Goal: Contribute content: Contribute content

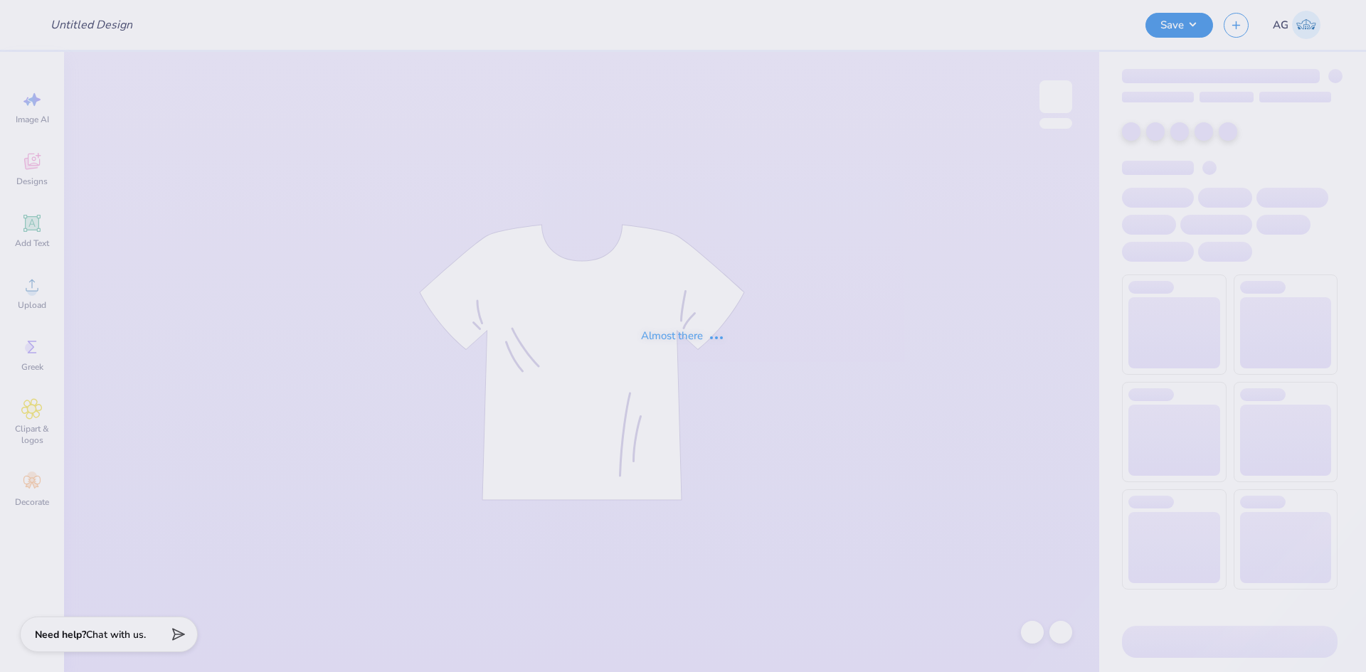
type input "3 stars"
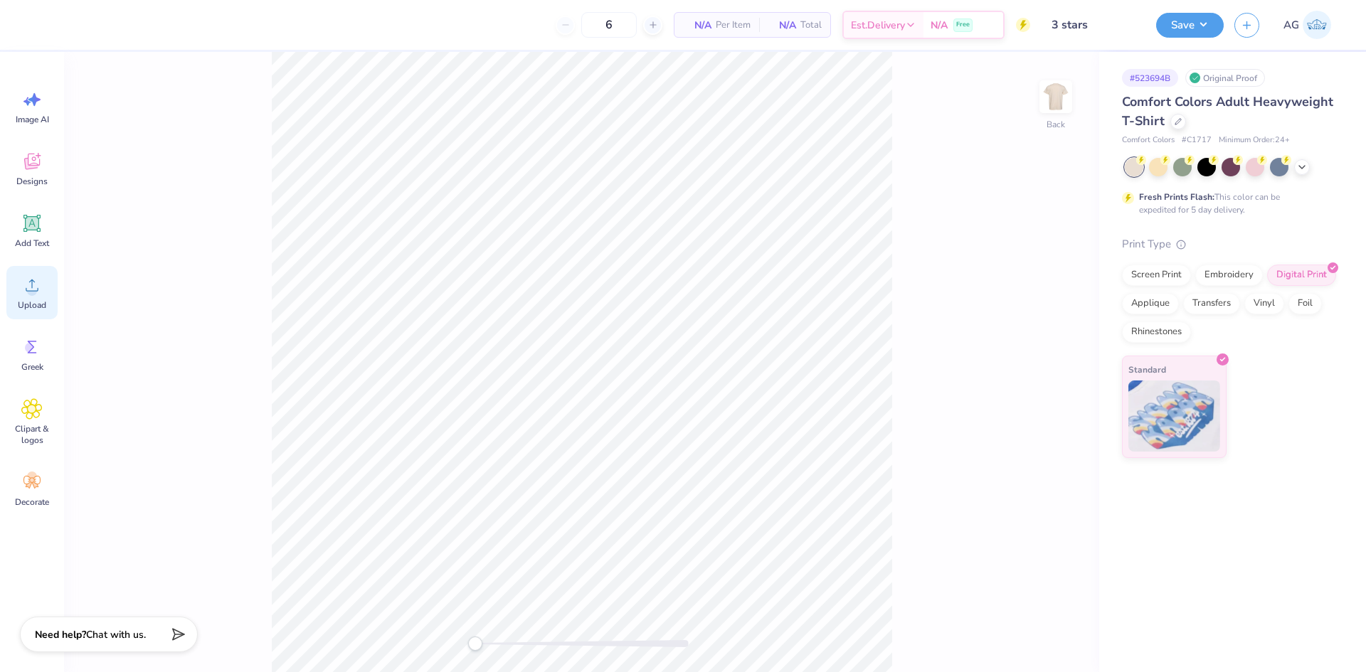
click at [28, 282] on icon at bounding box center [31, 285] width 21 height 21
click at [39, 302] on span "Upload" at bounding box center [32, 305] width 28 height 11
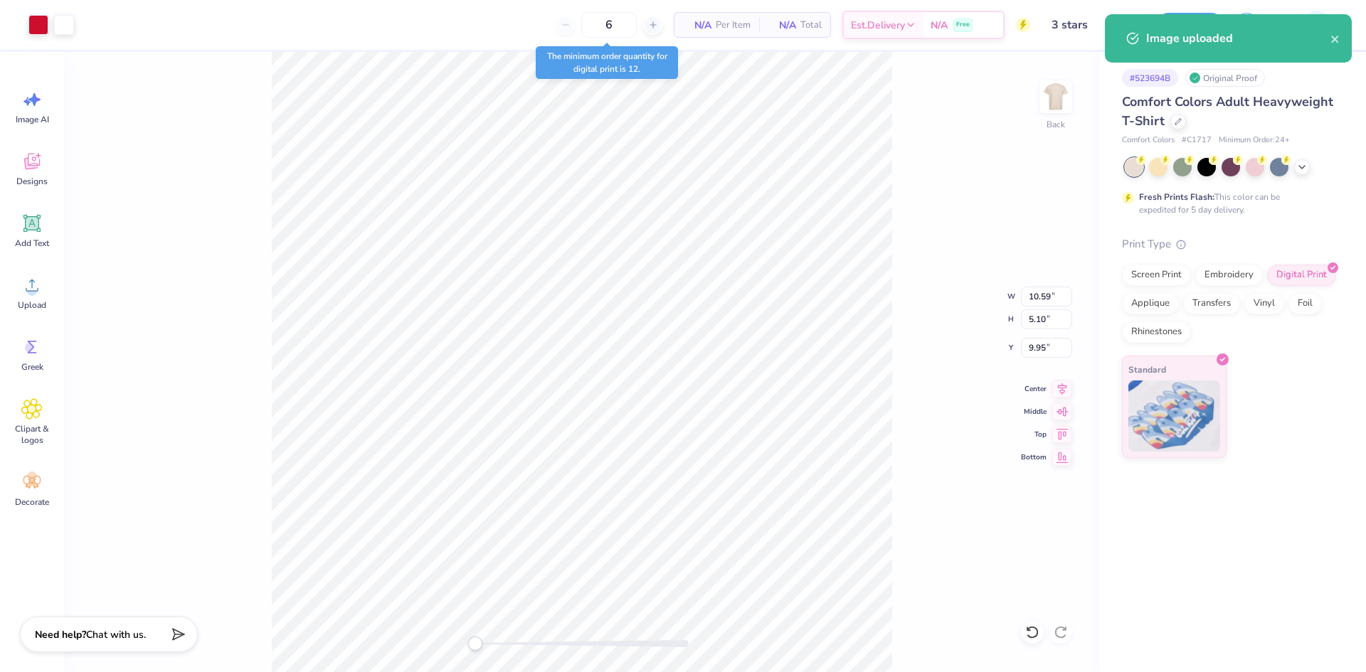
type input "0.58"
type input "4.11"
type input "10.19"
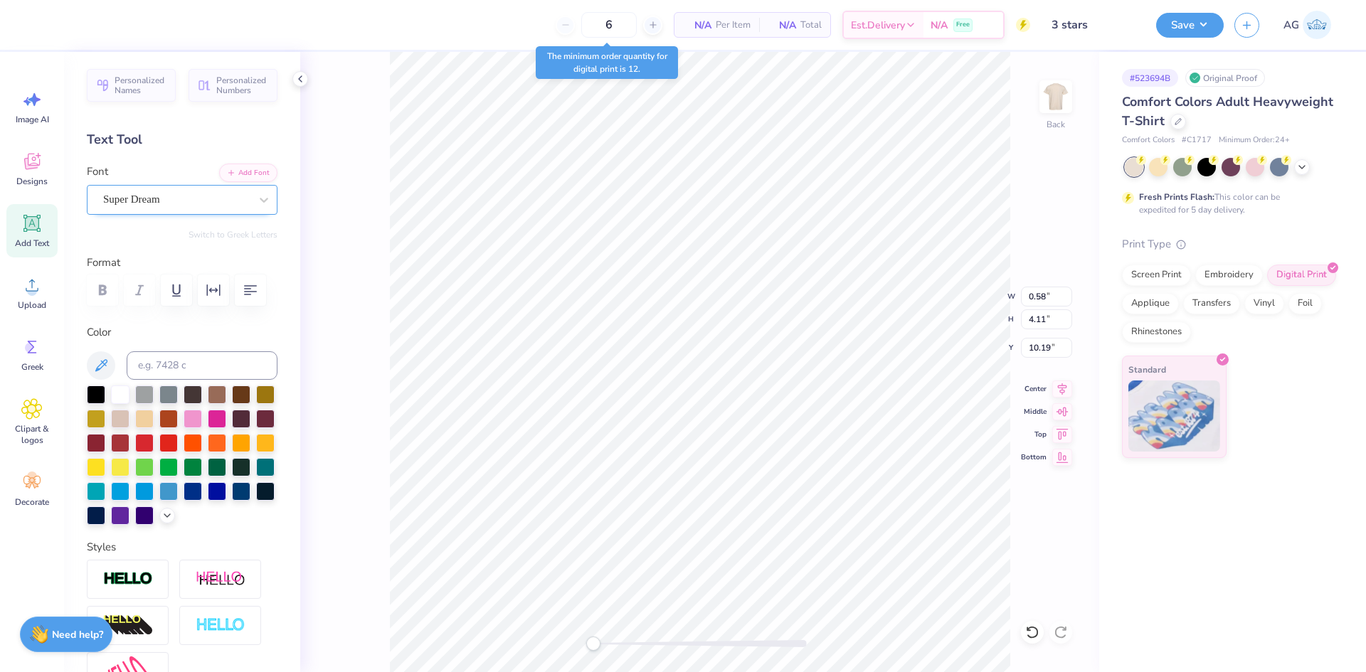
click at [152, 208] on div at bounding box center [176, 199] width 147 height 19
click at [232, 170] on button "Add Font" at bounding box center [248, 171] width 58 height 18
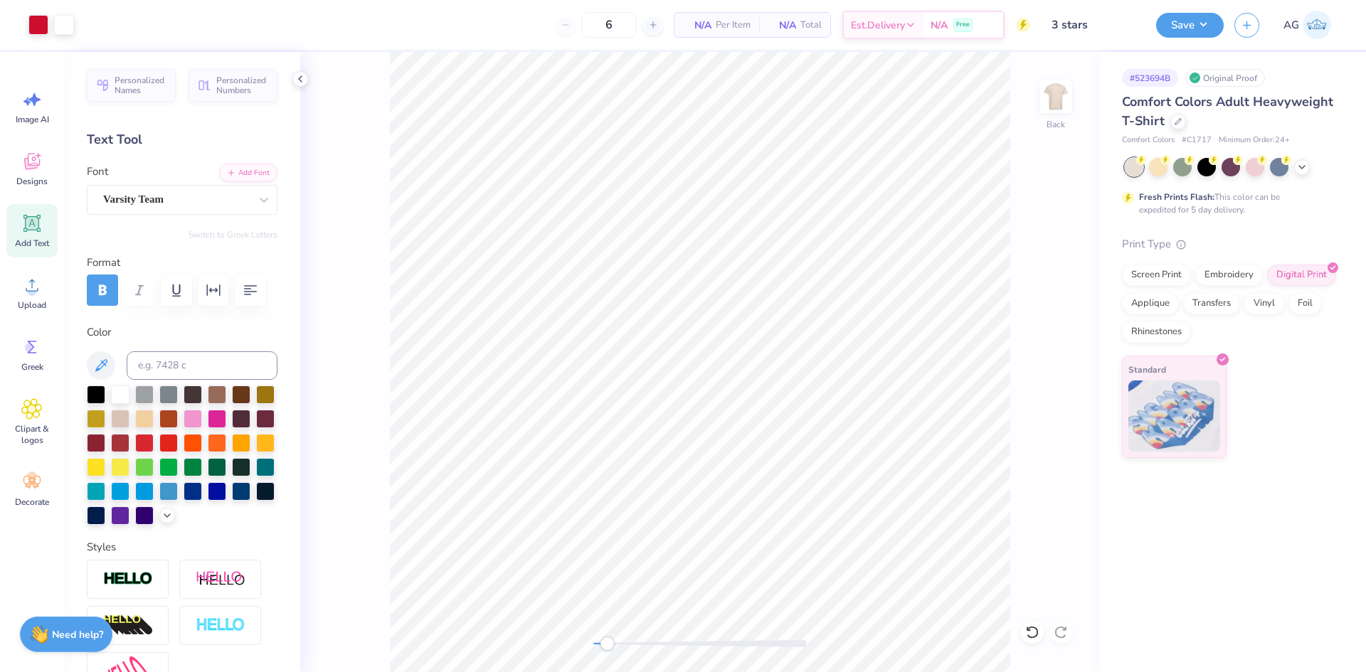
drag, startPoint x: 591, startPoint y: 643, endPoint x: 608, endPoint y: 643, distance: 16.4
click at [608, 643] on div "Accessibility label" at bounding box center [607, 644] width 14 height 14
type input "0.58"
type input "4.11"
type input "10.67"
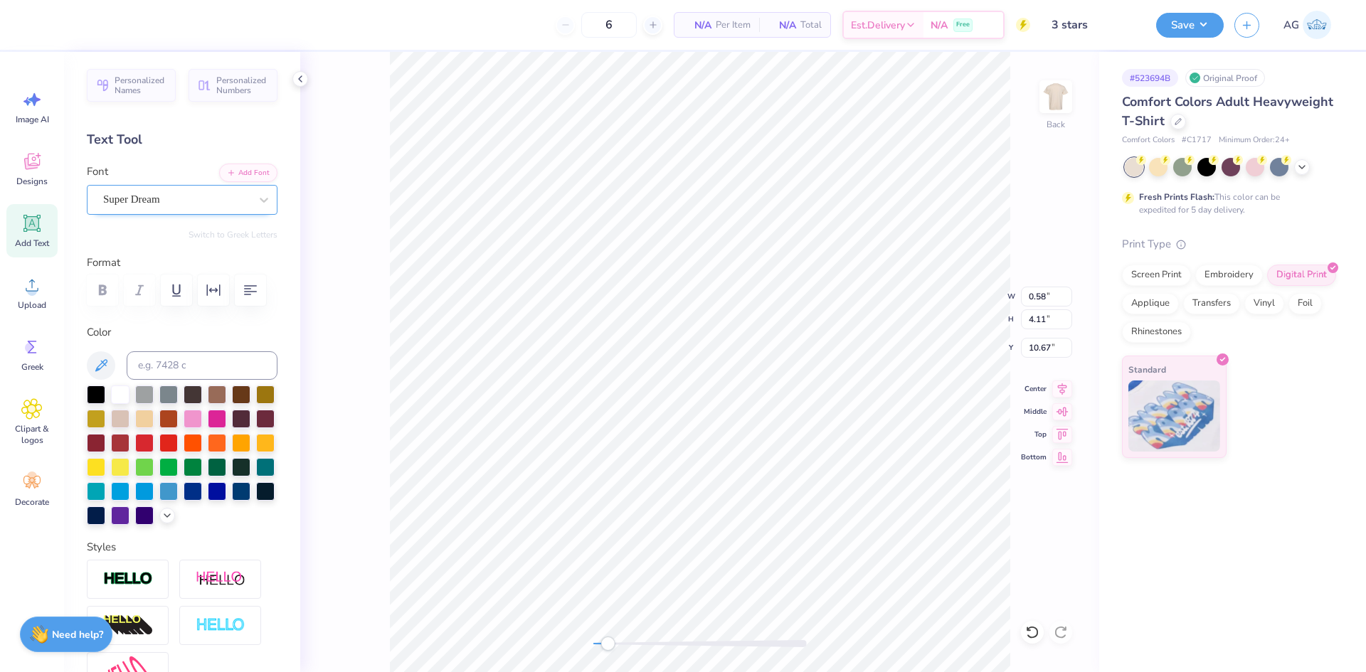
click at [173, 204] on div at bounding box center [176, 199] width 147 height 19
click at [181, 308] on div "Varsity Team" at bounding box center [182, 318] width 154 height 26
type input "var"
click at [171, 192] on div "Super Dream" at bounding box center [176, 200] width 149 height 22
click at [161, 320] on span "Varsity Team" at bounding box center [133, 317] width 56 height 15
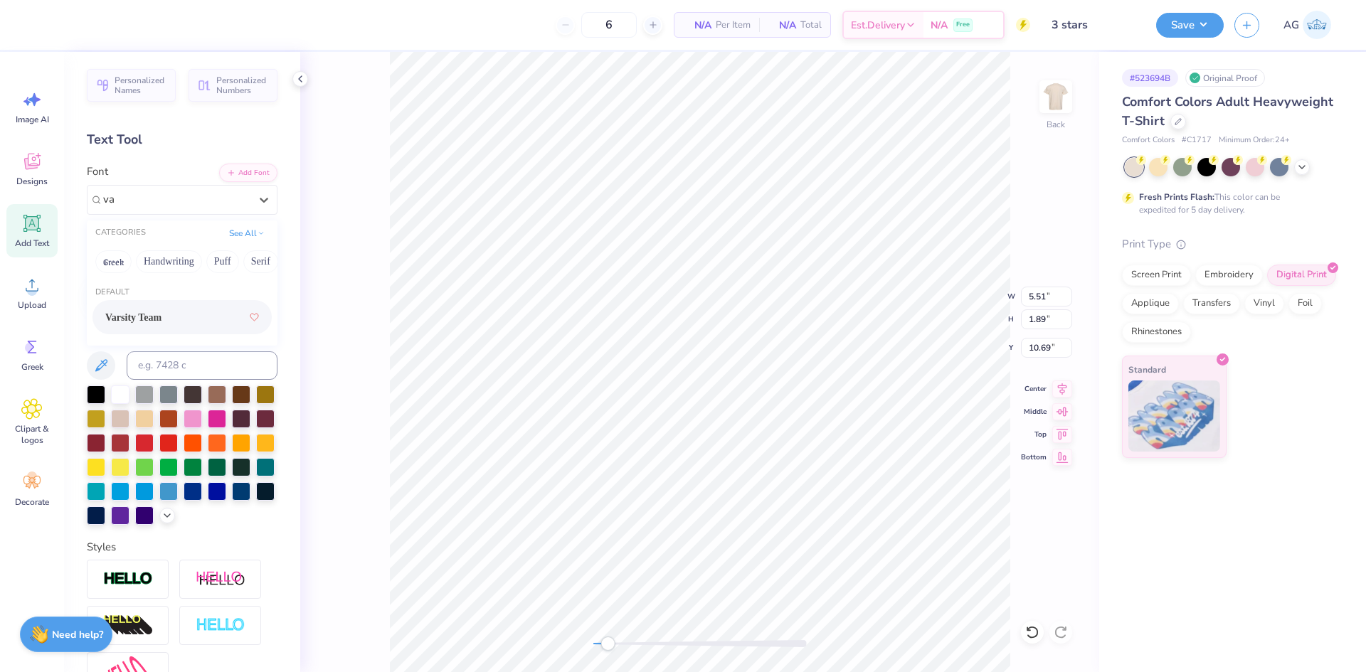
type input "va"
click at [214, 293] on icon "button" at bounding box center [213, 290] width 17 height 17
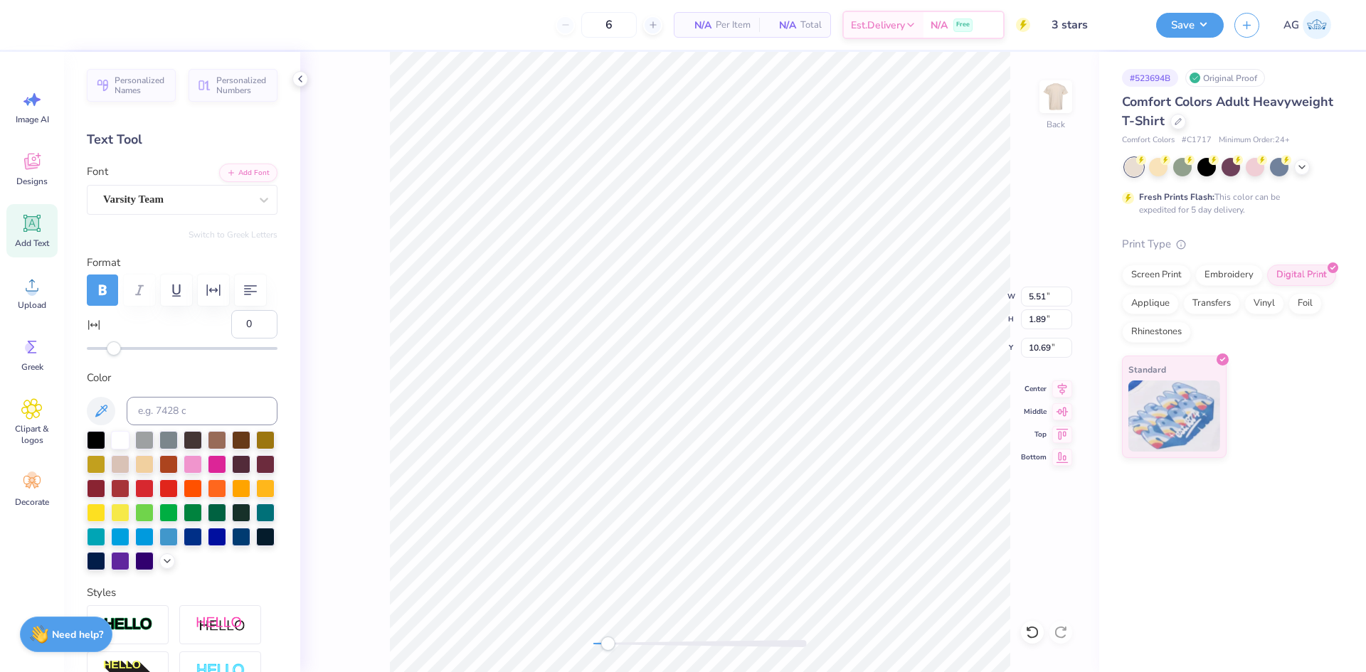
type input "1"
click at [119, 351] on div "Accessibility label" at bounding box center [114, 348] width 14 height 14
type input "9"
drag, startPoint x: 119, startPoint y: 351, endPoint x: 130, endPoint y: 351, distance: 11.4
click at [130, 351] on div "Accessibility label" at bounding box center [130, 348] width 14 height 14
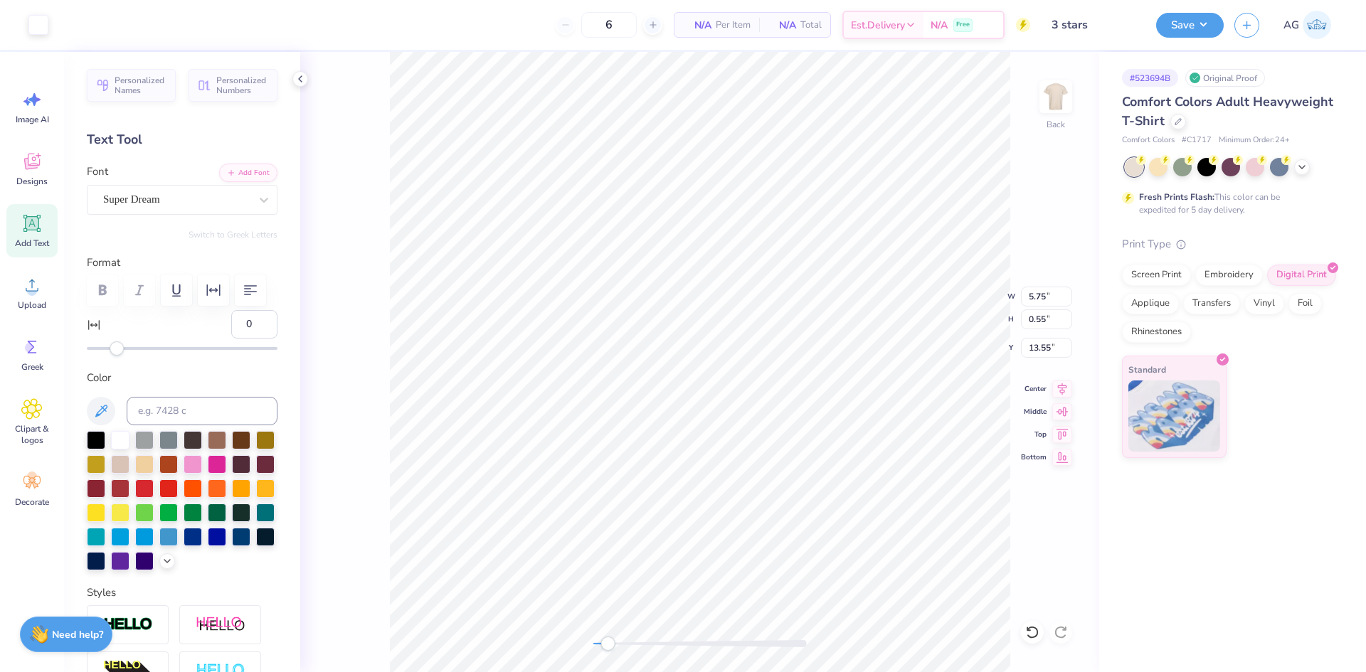
type input "0"
click at [216, 205] on div at bounding box center [176, 199] width 147 height 19
click at [180, 302] on div "Varsity Team" at bounding box center [181, 317] width 179 height 34
type input "vars"
click at [182, 317] on div "0" at bounding box center [182, 333] width 191 height 46
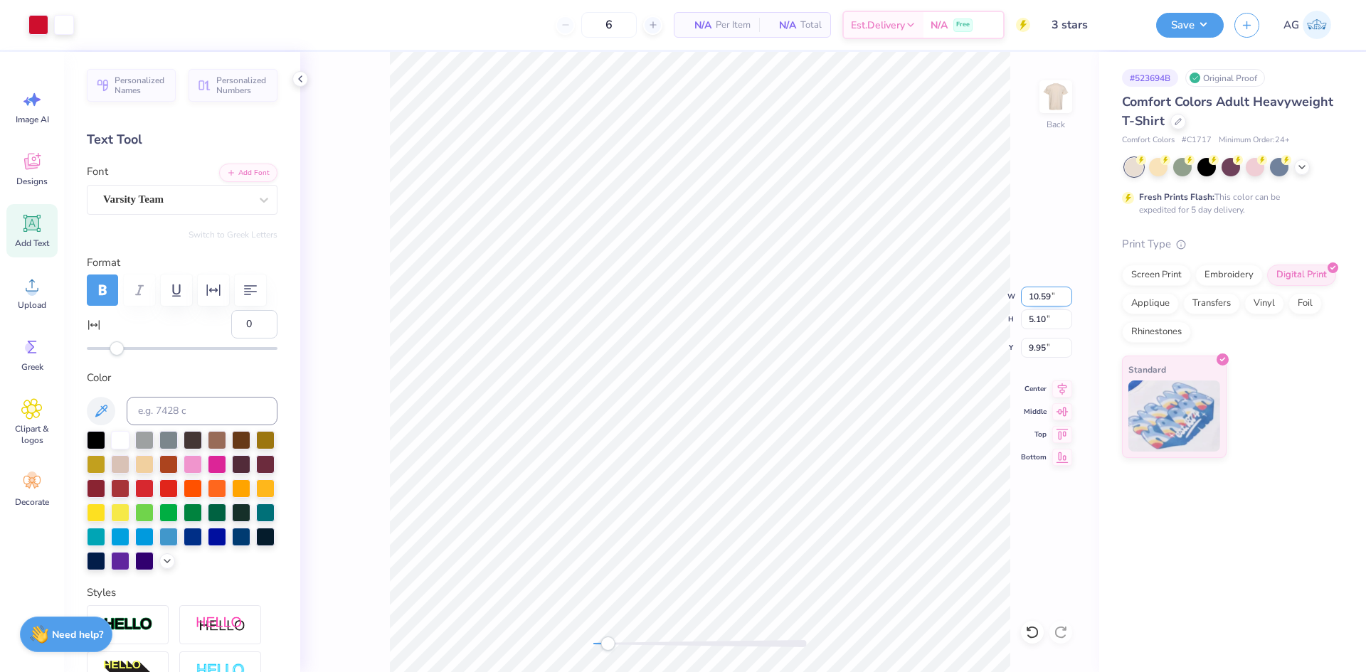
click at [1042, 303] on input "10.59" at bounding box center [1046, 297] width 51 height 20
type input "4.00"
type input "1.93"
type input "11.54"
drag, startPoint x: 611, startPoint y: 641, endPoint x: 594, endPoint y: 638, distance: 17.3
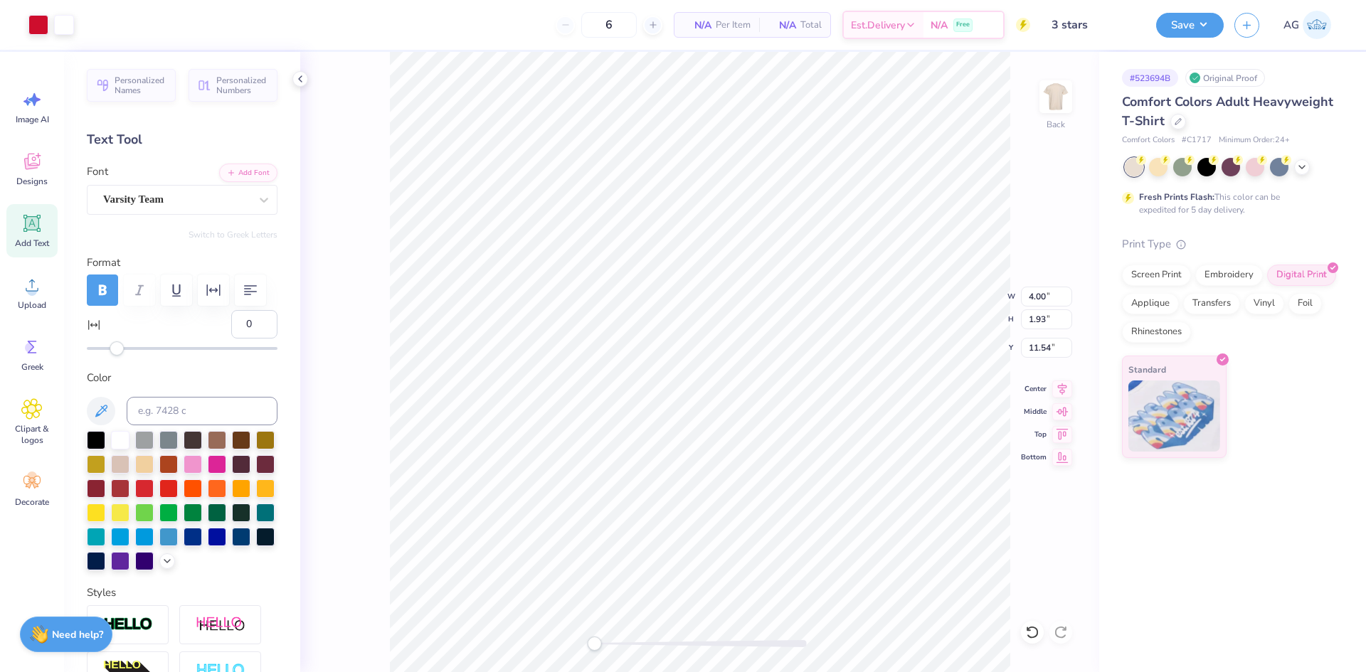
click at [594, 638] on div "Accessibility label" at bounding box center [594, 644] width 14 height 14
click at [1058, 341] on input "5.62" at bounding box center [1046, 348] width 51 height 20
type input "3.00"
click at [1036, 88] on div "Back W 4.00 4.00 " H 1.93 1.93 " Y 3.00 3.00 " Center Middle Top Bottom" at bounding box center [699, 362] width 799 height 620
click at [1051, 98] on img at bounding box center [1055, 96] width 57 height 57
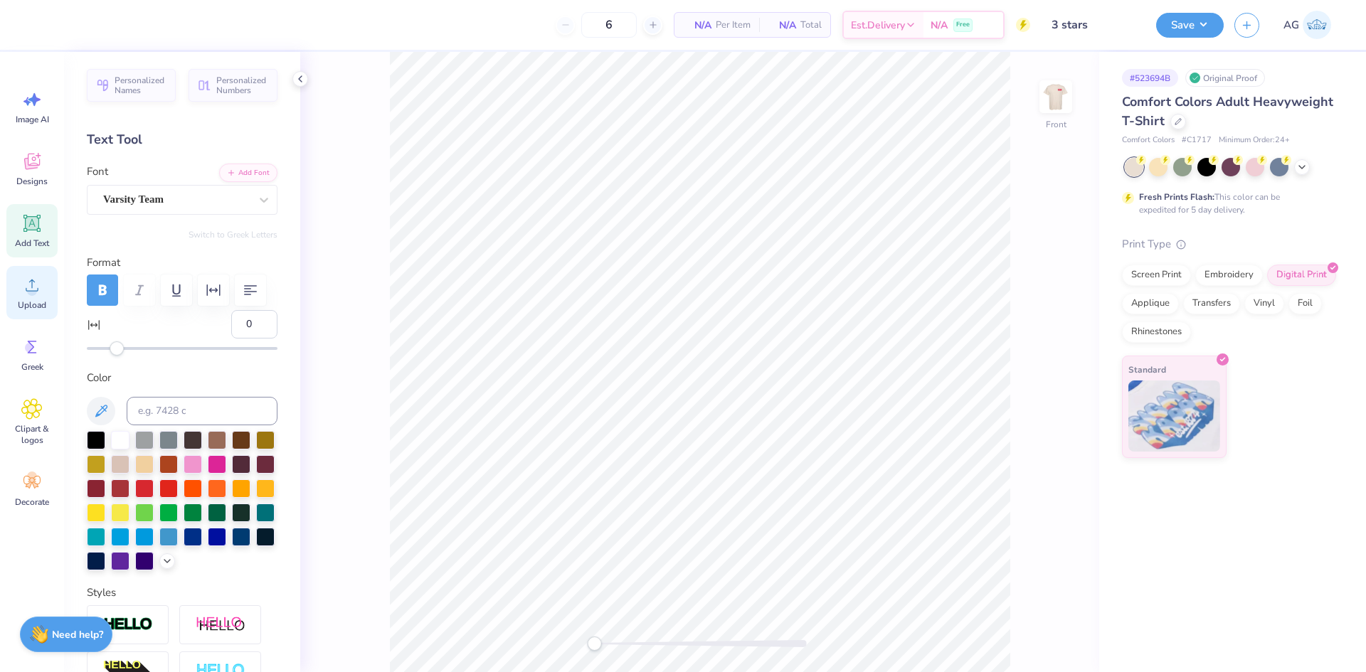
click at [36, 286] on icon at bounding box center [31, 285] width 21 height 21
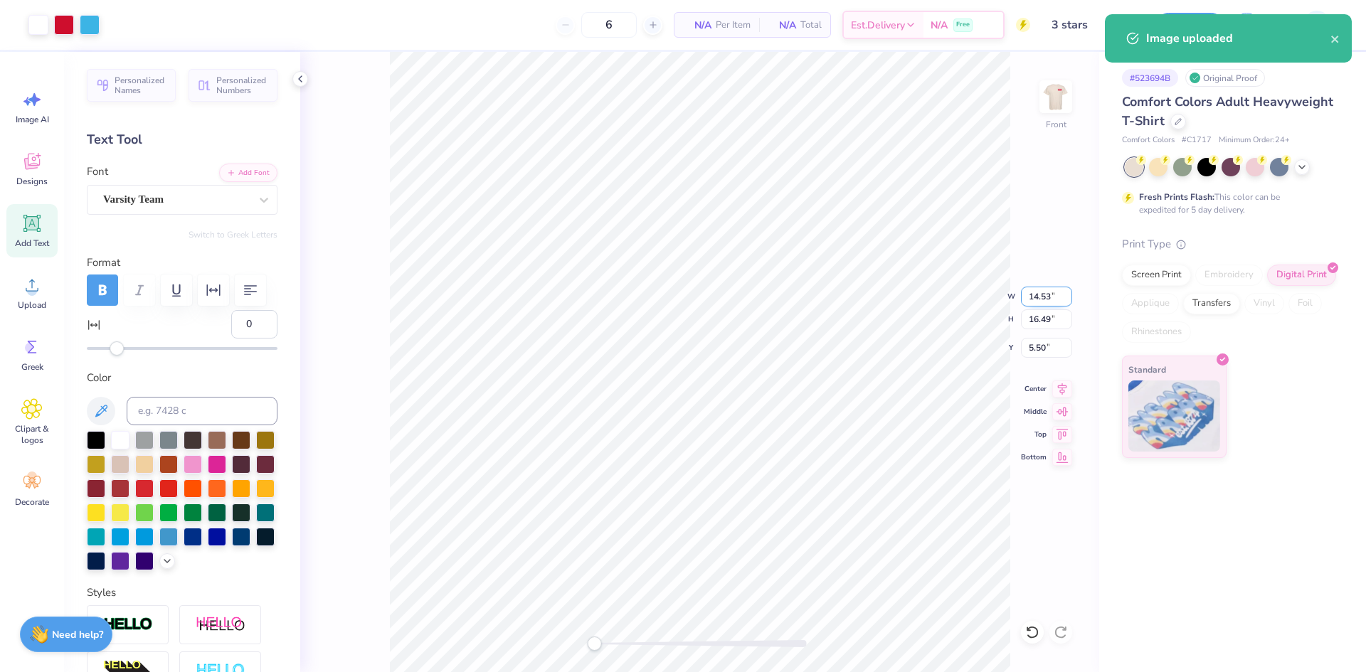
click at [1033, 297] on input "14.53" at bounding box center [1046, 297] width 51 height 20
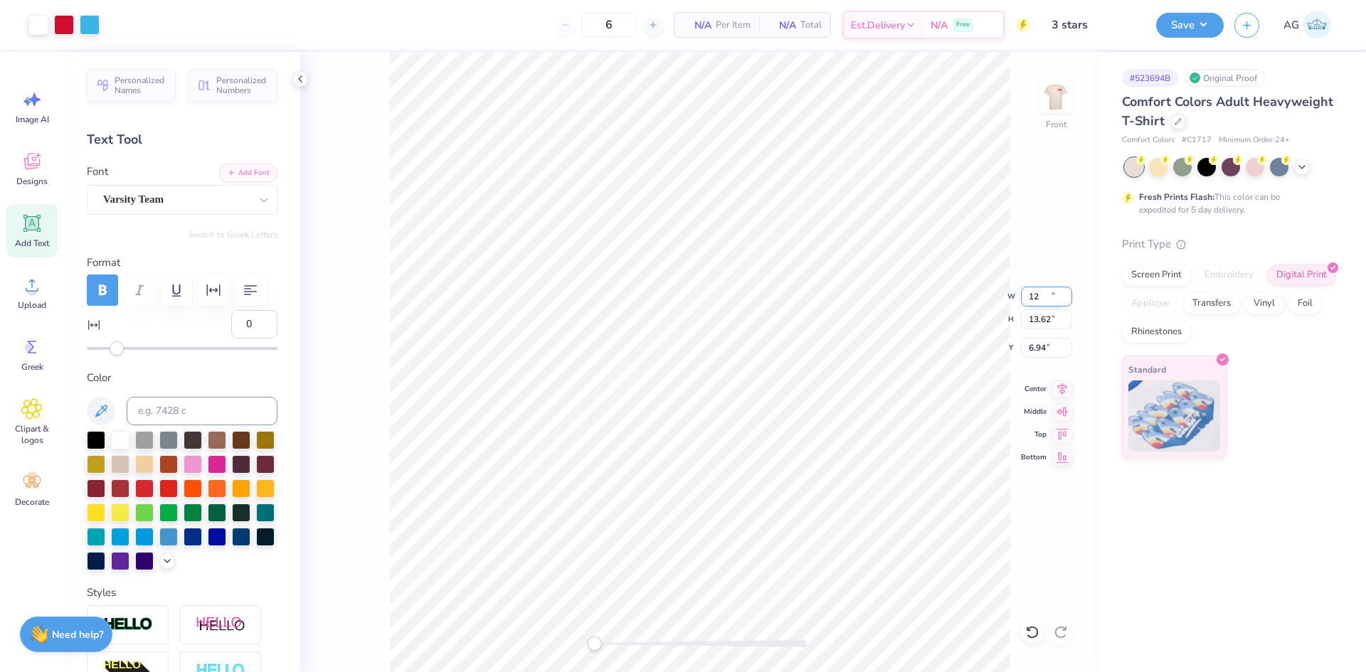
type input "12.00"
type input "13.62"
click at [1049, 339] on input "6.94" at bounding box center [1046, 348] width 51 height 20
type input "3"
click at [1057, 385] on icon at bounding box center [1062, 386] width 20 height 17
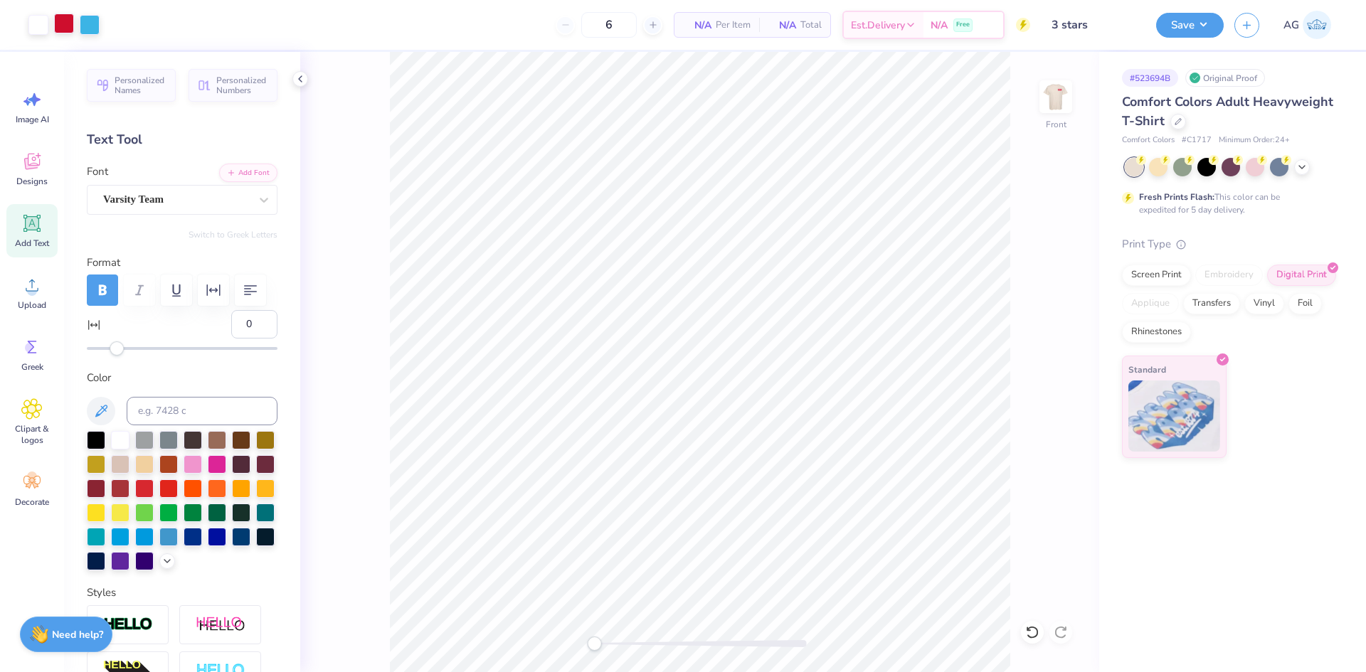
click at [68, 28] on div at bounding box center [64, 24] width 20 height 20
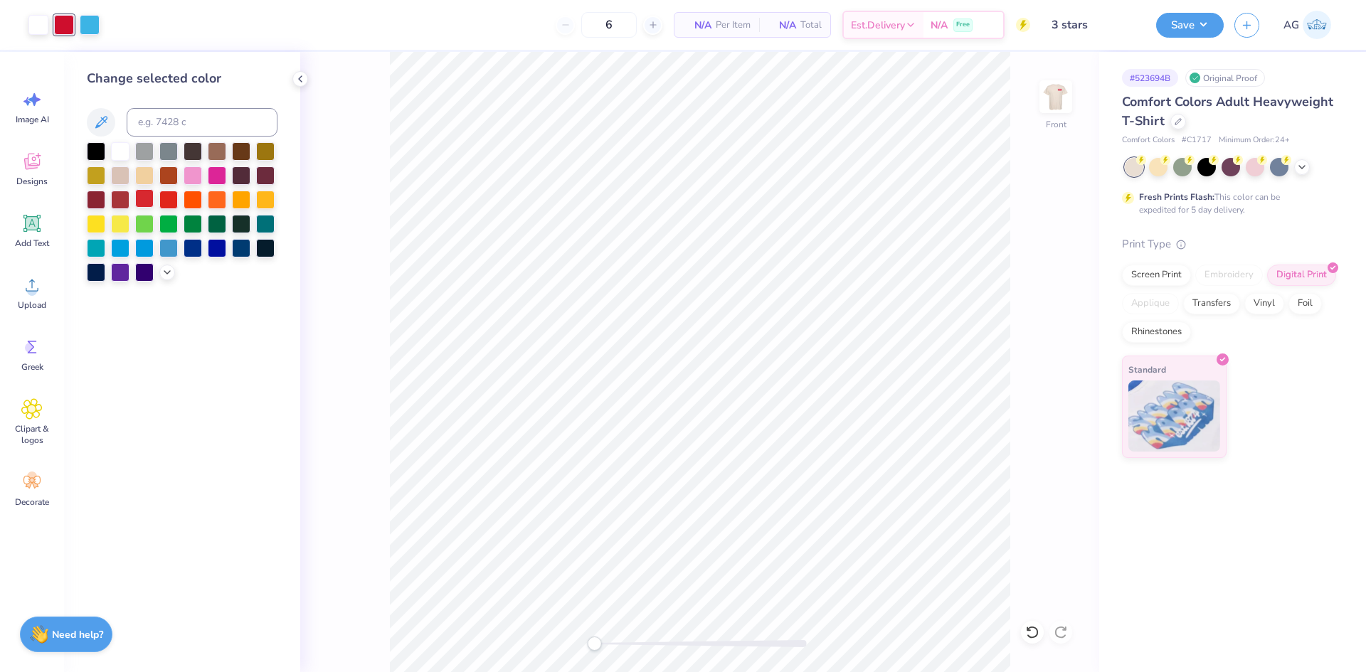
click at [145, 201] on div at bounding box center [144, 198] width 18 height 18
click at [170, 275] on icon at bounding box center [166, 270] width 11 height 11
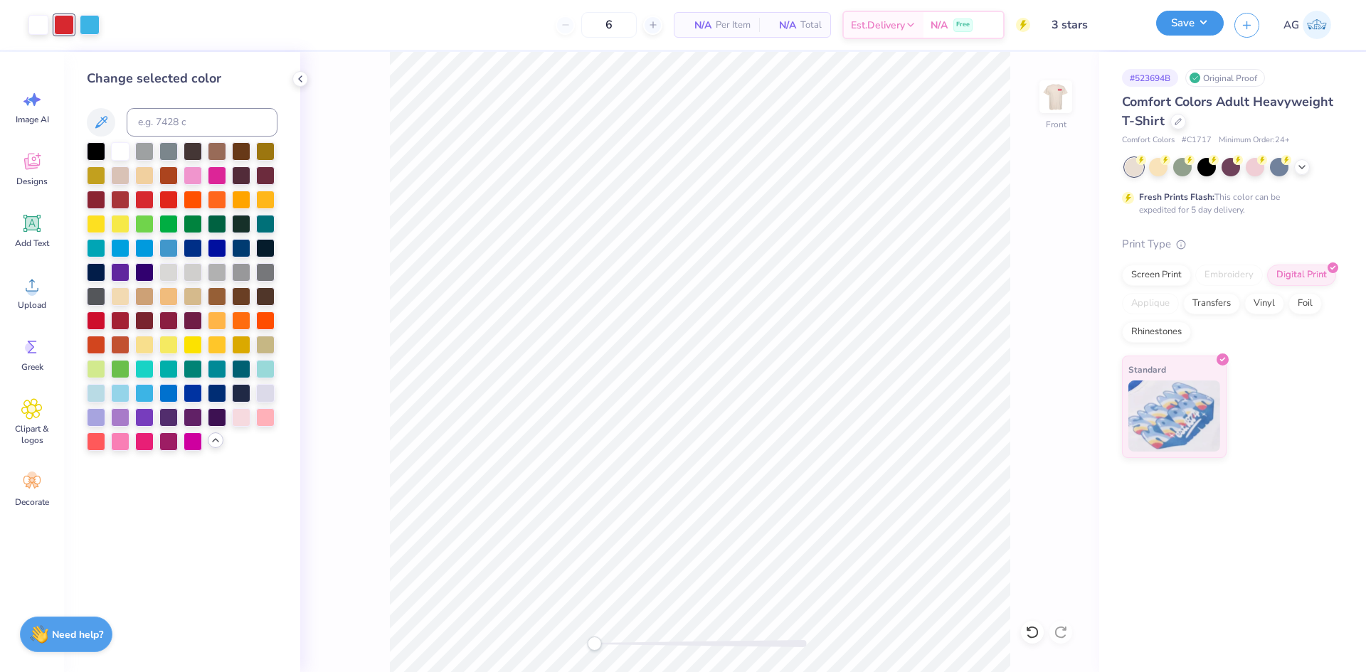
click at [1182, 22] on button "Save" at bounding box center [1190, 23] width 68 height 25
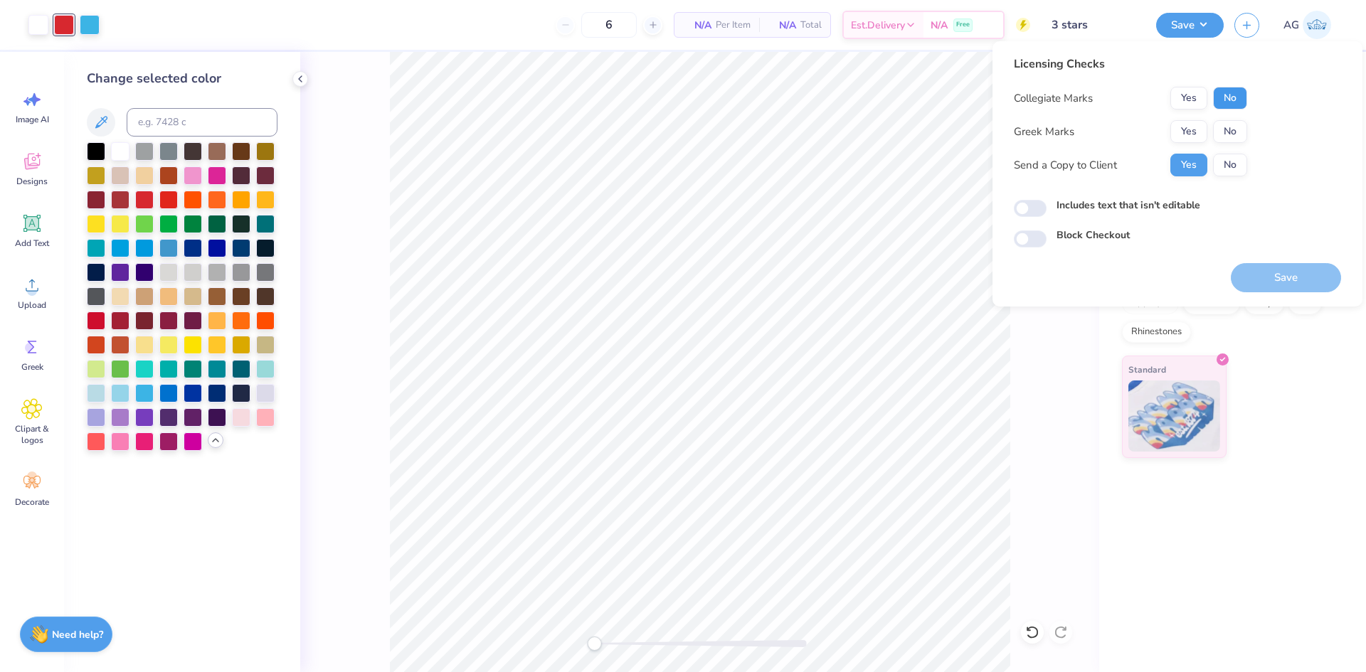
click at [1232, 98] on button "No" at bounding box center [1230, 98] width 34 height 23
drag, startPoint x: 1233, startPoint y: 129, endPoint x: 1214, endPoint y: 144, distance: 24.8
click at [1232, 129] on button "No" at bounding box center [1230, 131] width 34 height 23
click at [1190, 133] on button "Yes" at bounding box center [1188, 131] width 37 height 23
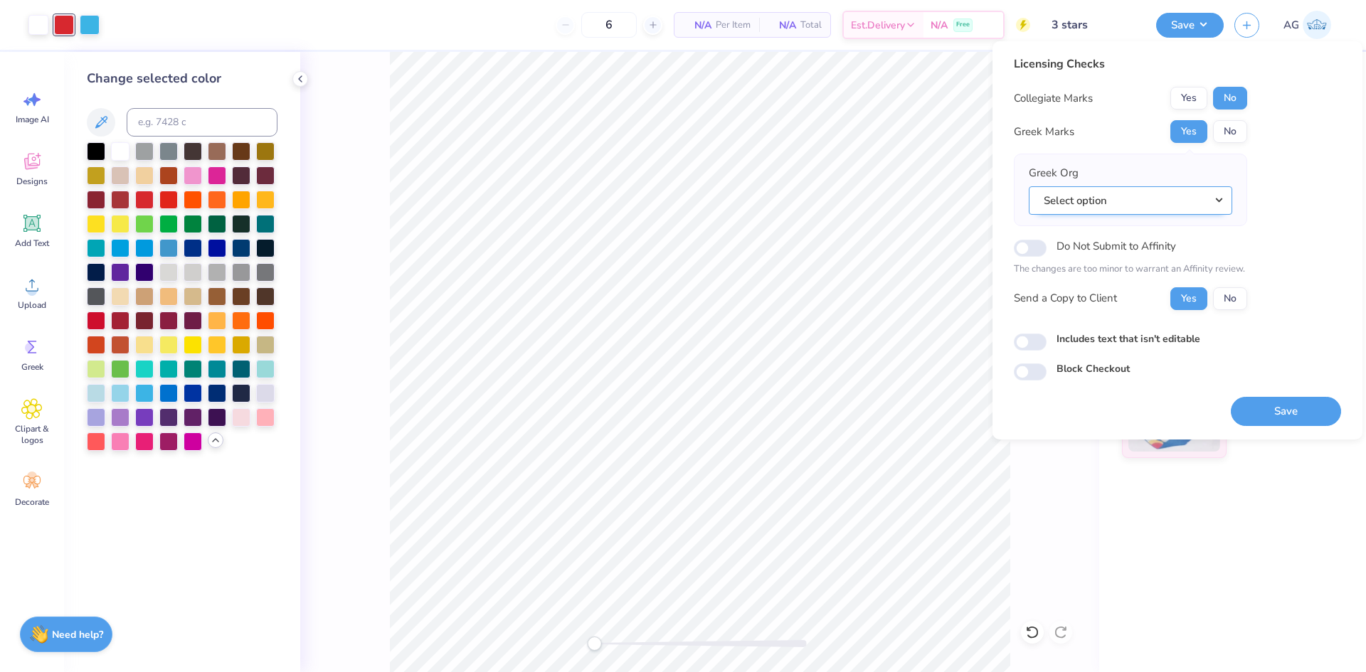
click at [1175, 194] on button "Select option" at bounding box center [1130, 200] width 203 height 29
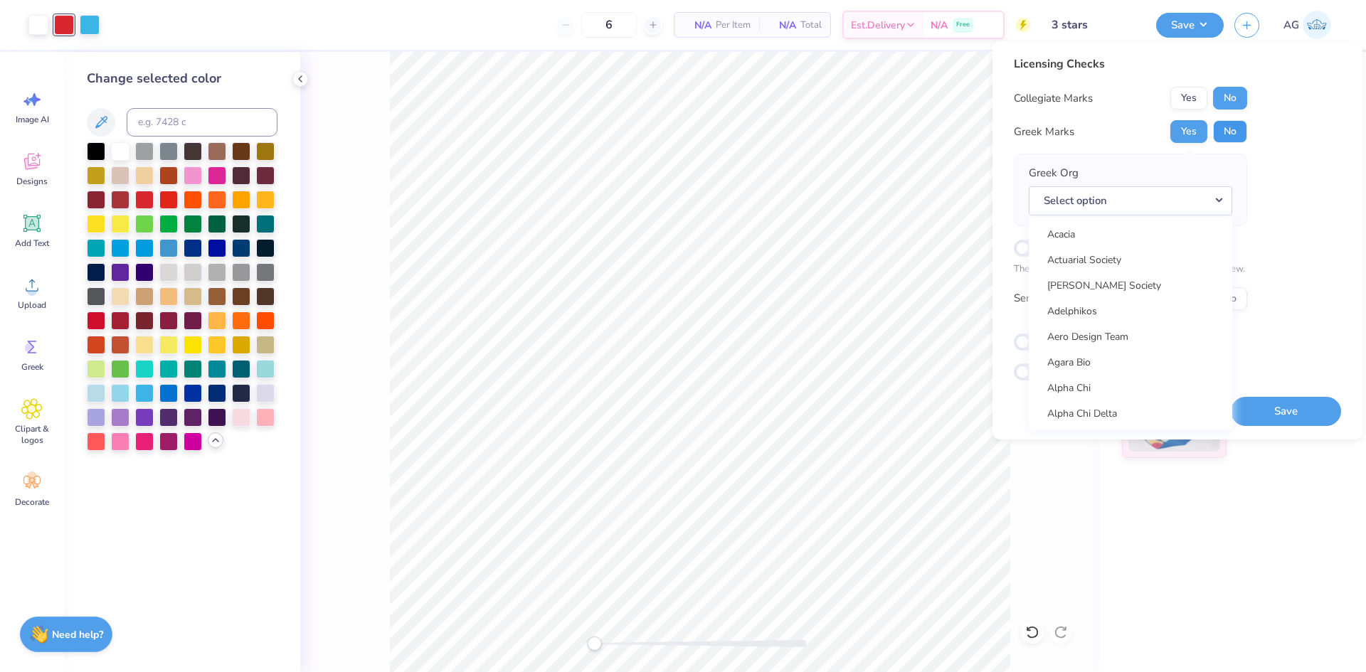
click at [1224, 134] on button "No" at bounding box center [1230, 131] width 34 height 23
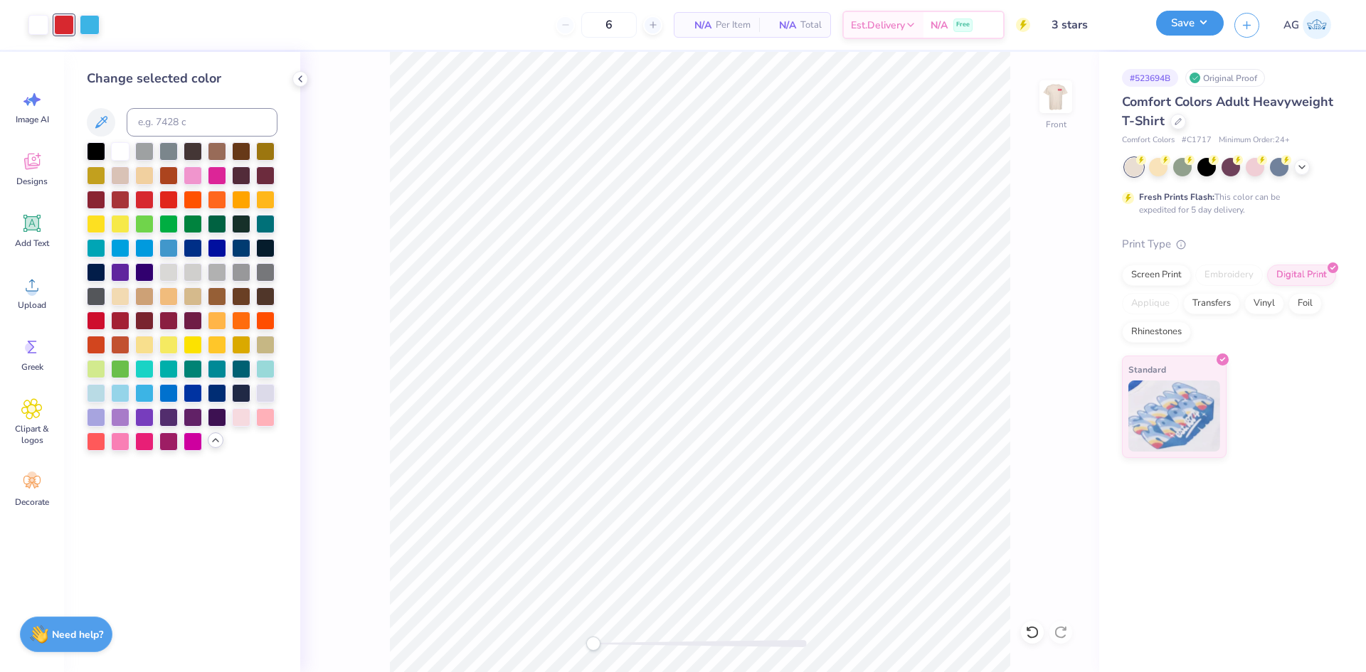
click at [1192, 27] on button "Save" at bounding box center [1190, 23] width 68 height 25
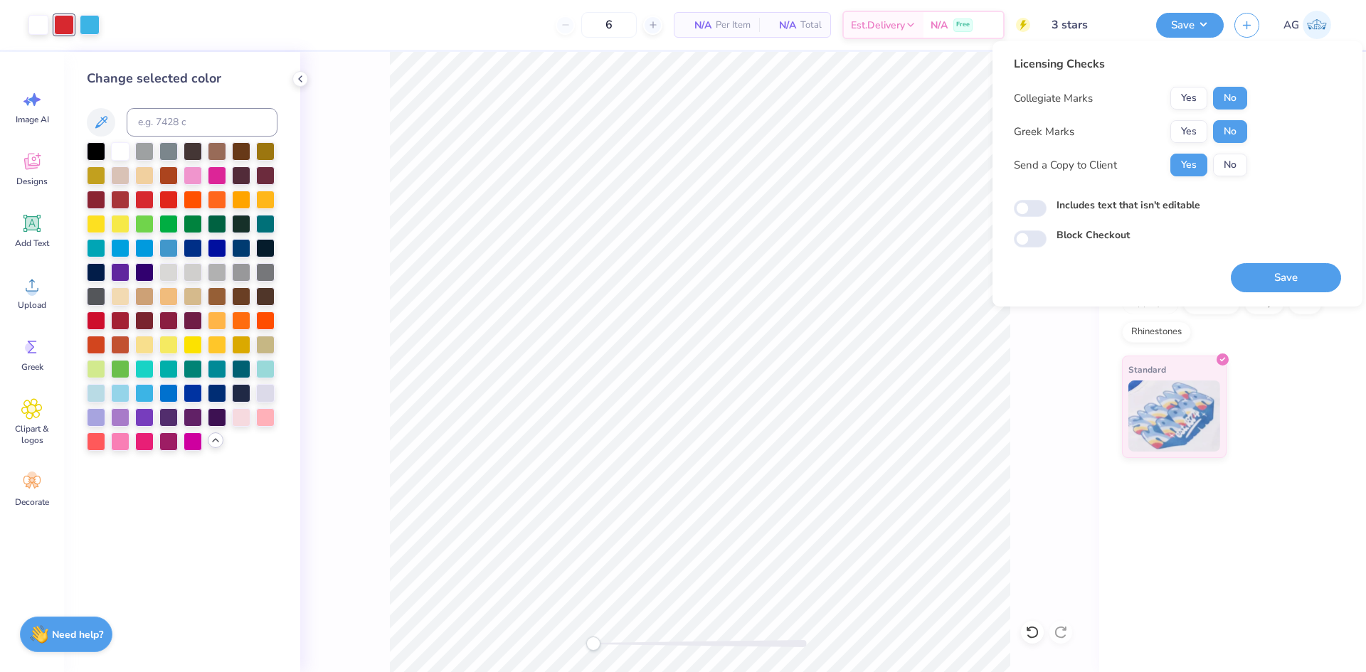
click at [1286, 268] on button "Save" at bounding box center [1286, 277] width 110 height 29
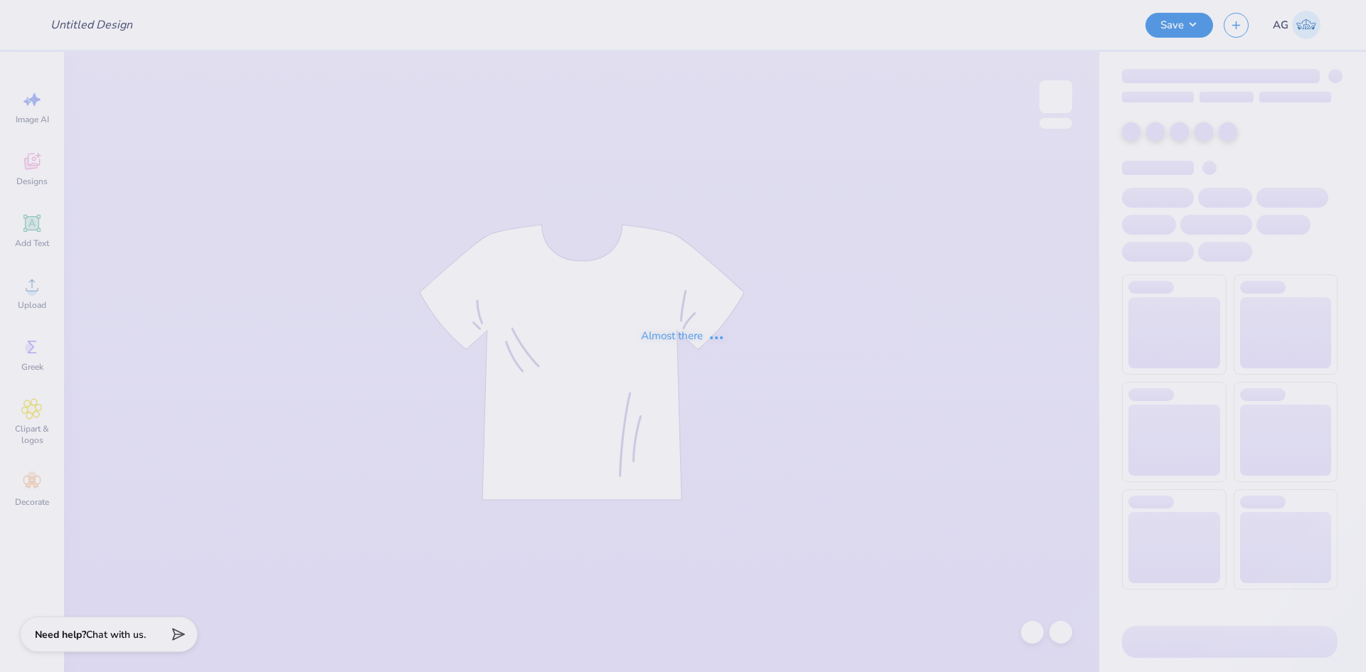
type input "DSP Barn Dance 1"
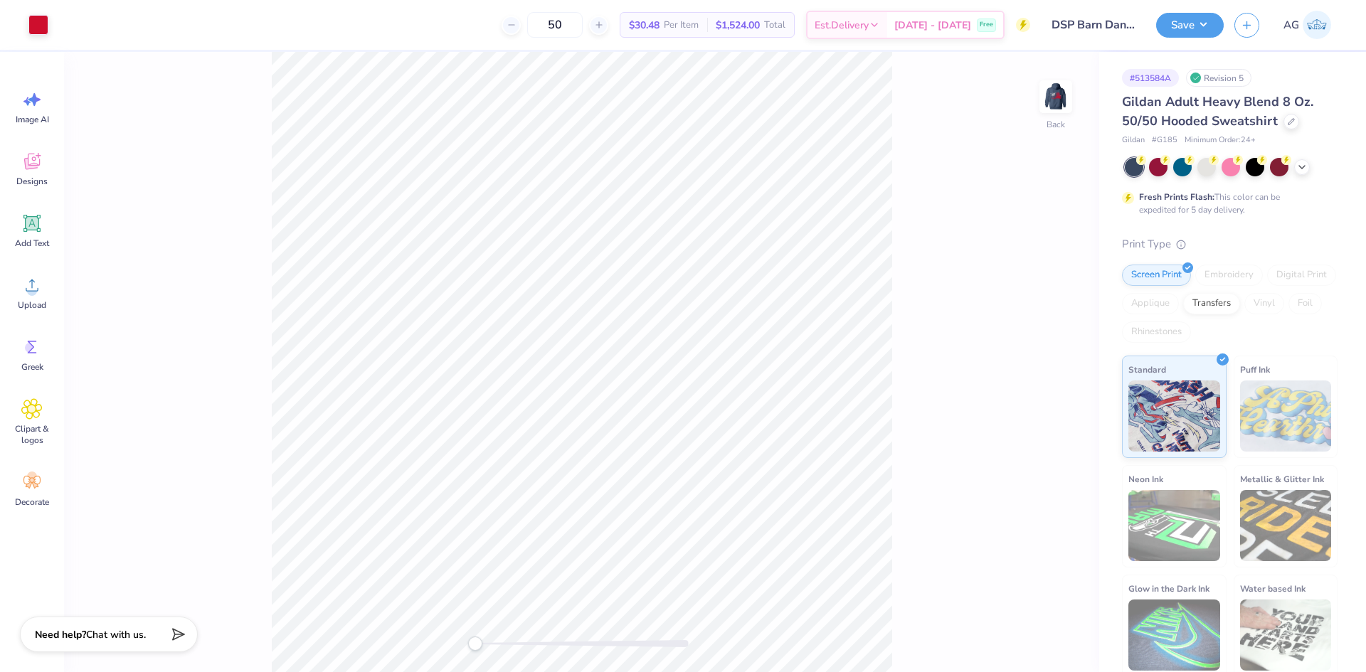
click at [1079, 93] on div "Back" at bounding box center [581, 362] width 1035 height 620
click at [1061, 89] on img at bounding box center [1055, 96] width 57 height 57
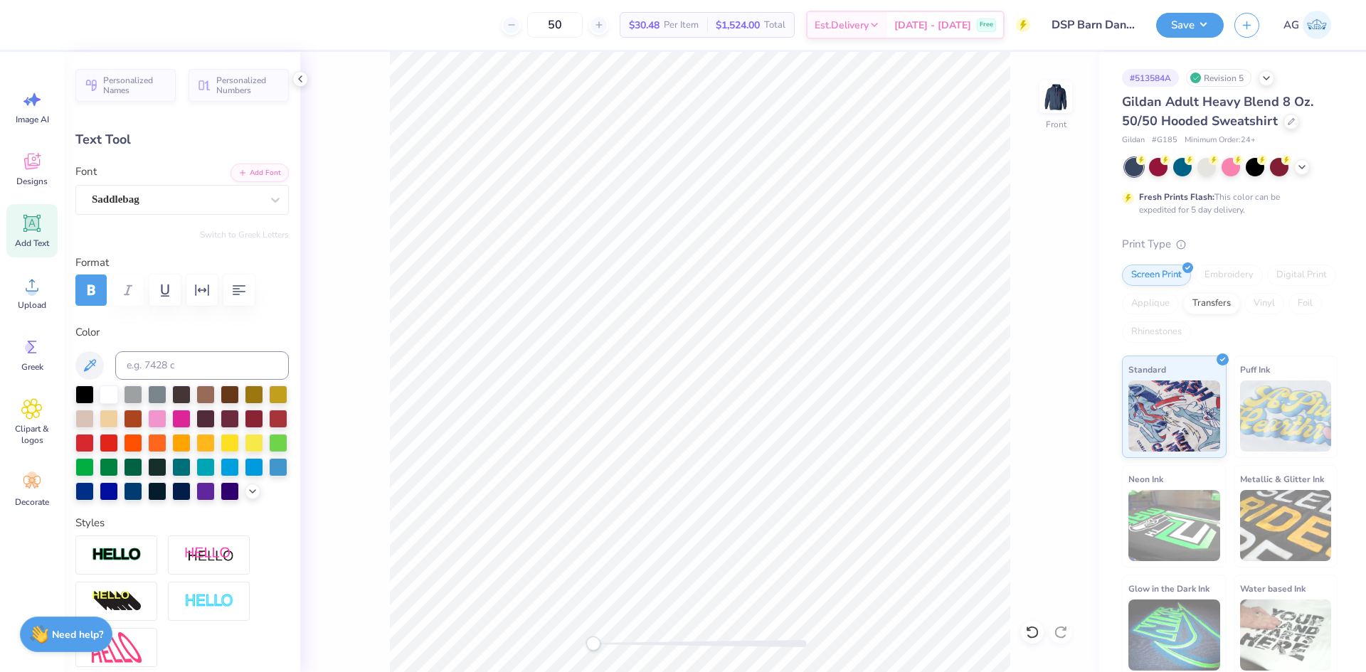
type input "4.33"
type input "3.54"
type input "7.34"
type input "0.0"
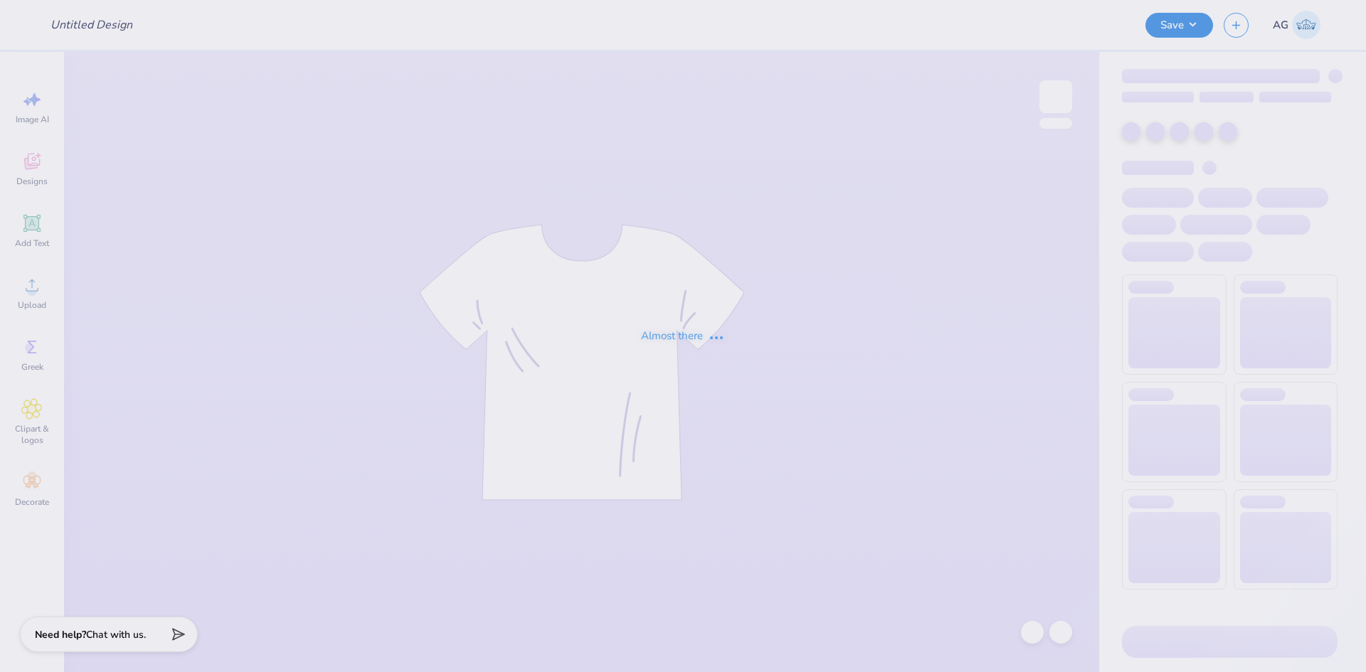
type input "SAE x DG Block draft"
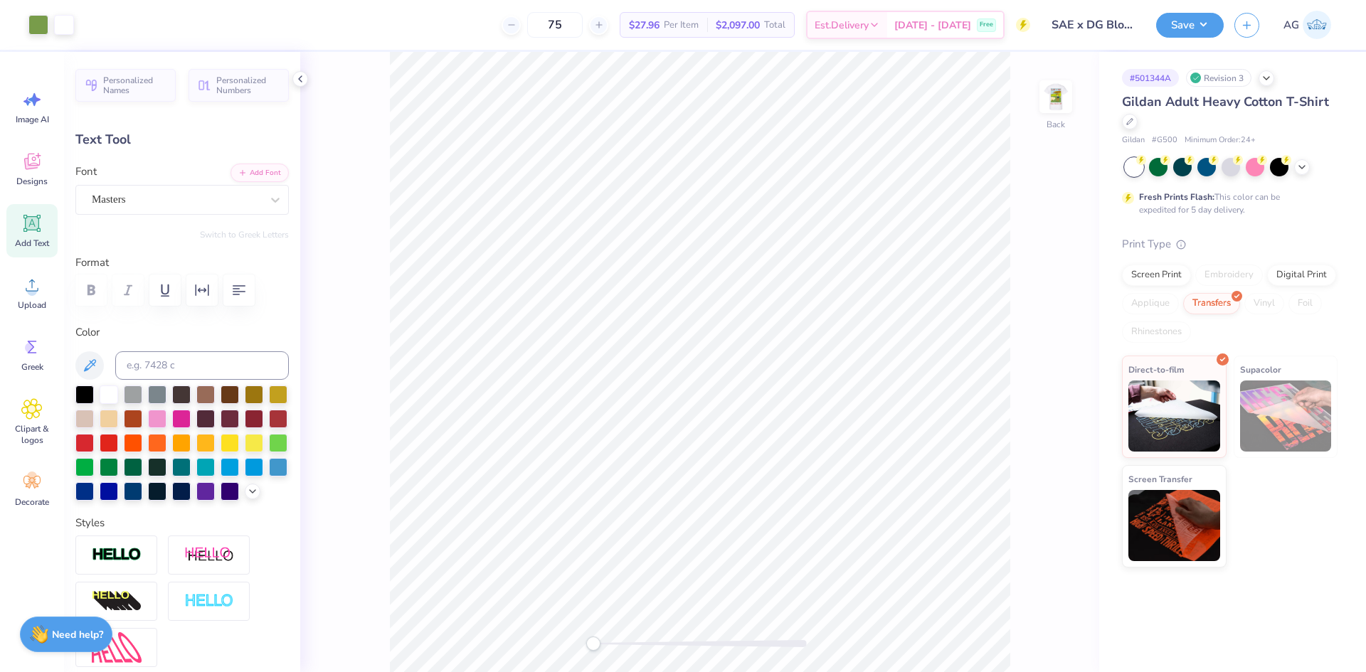
type input "0.0"
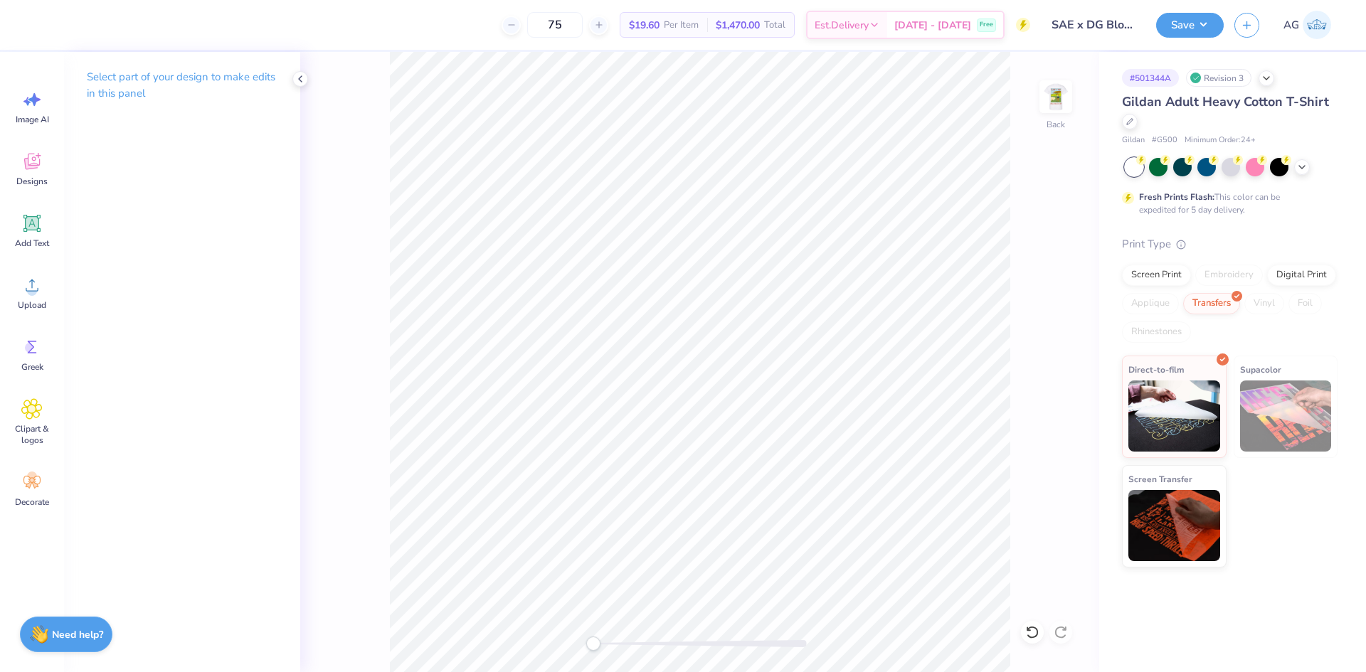
click at [1037, 640] on div at bounding box center [1032, 632] width 23 height 23
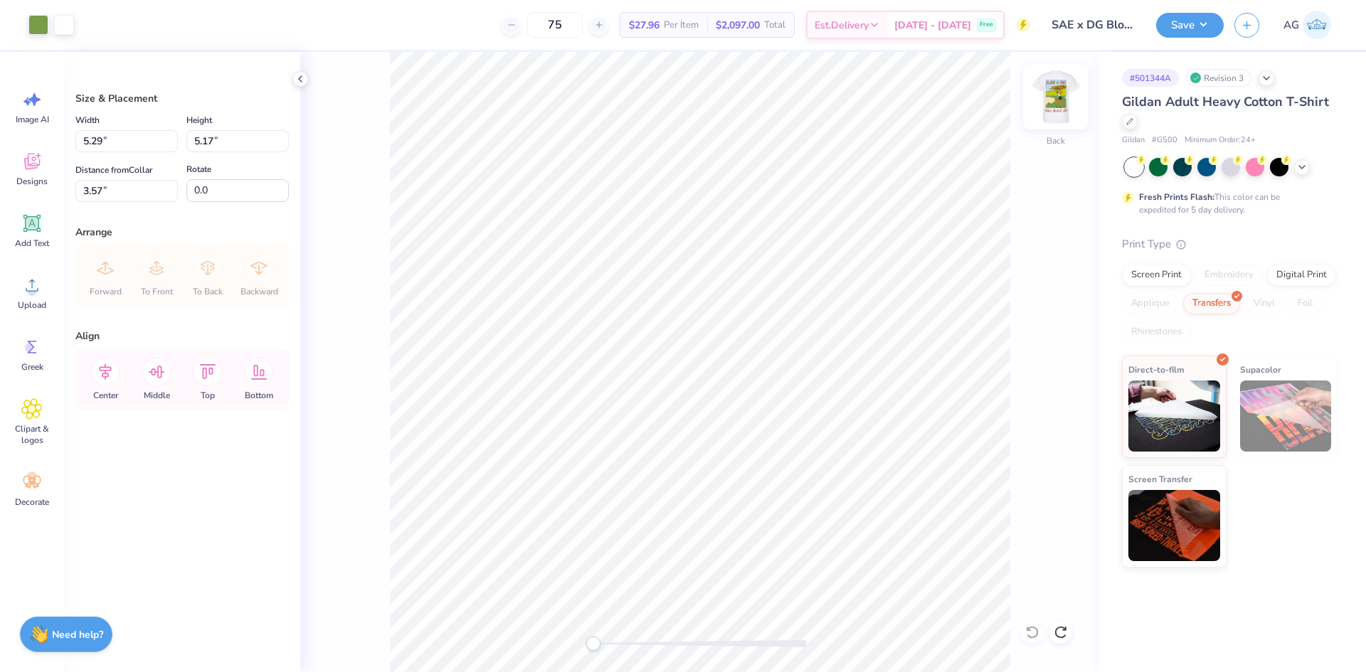
click at [1059, 95] on img at bounding box center [1055, 96] width 57 height 57
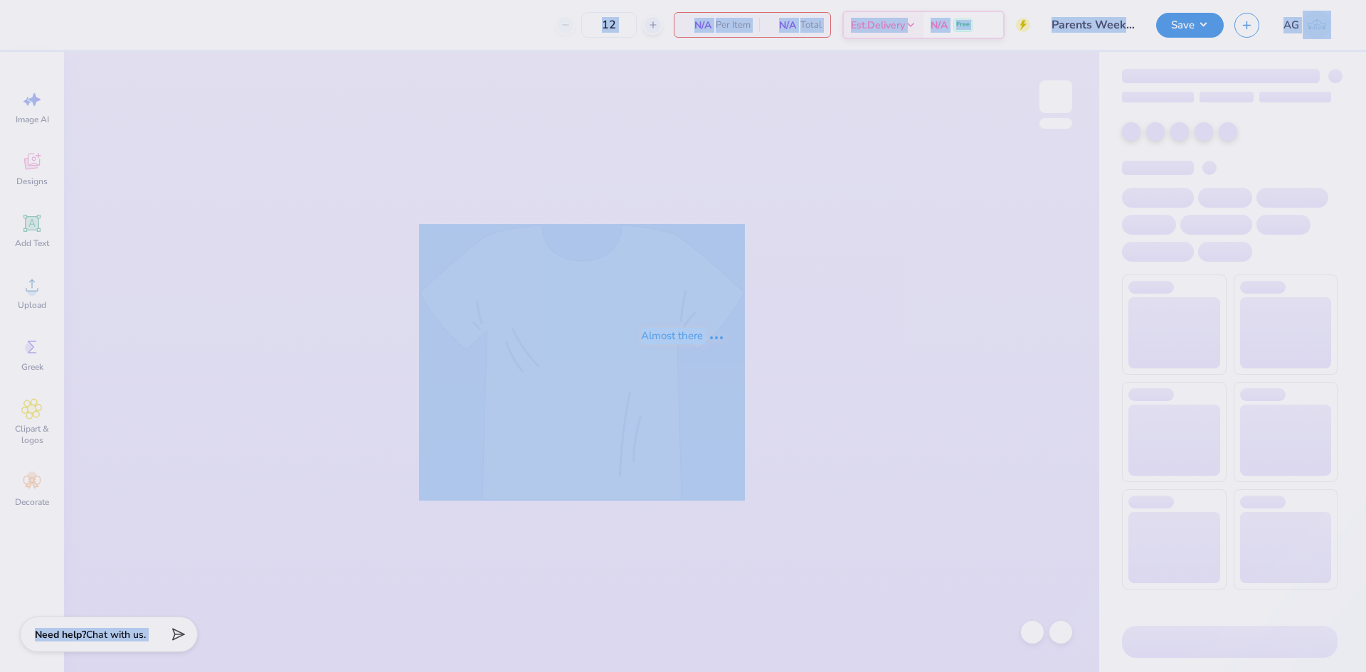
click at [886, 48] on div "Almost there" at bounding box center [683, 336] width 1366 height 672
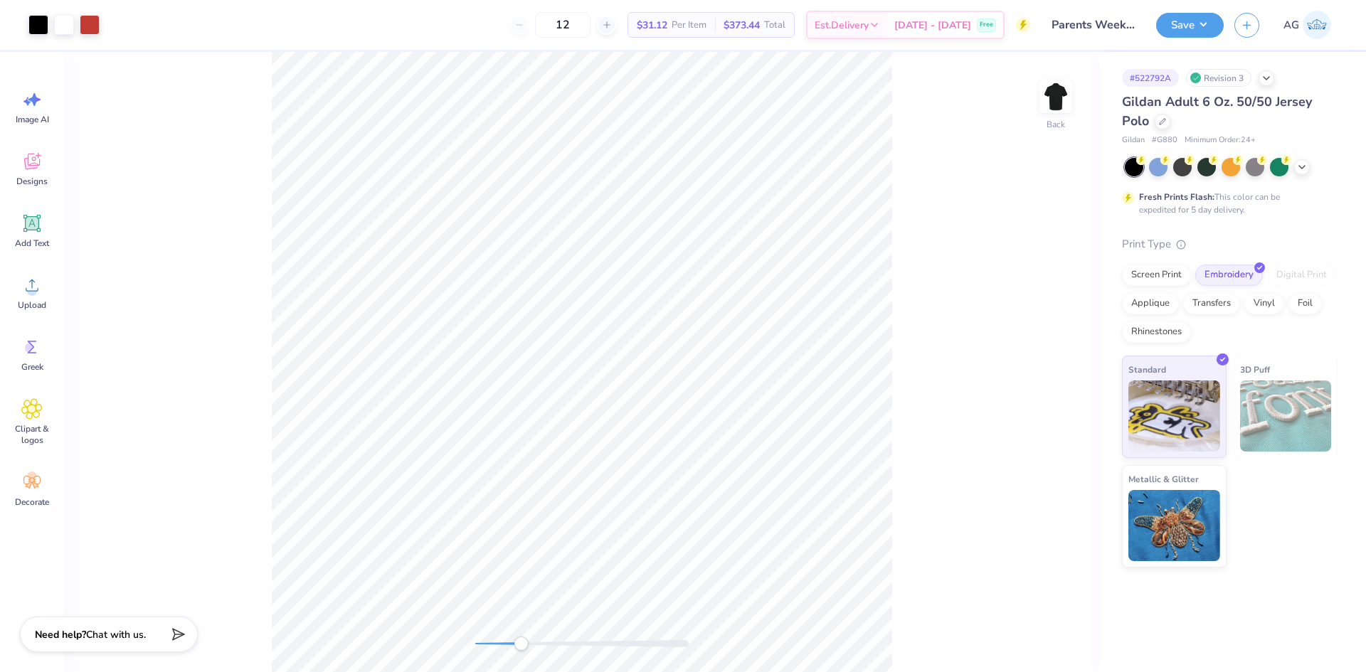
drag, startPoint x: 478, startPoint y: 645, endPoint x: 521, endPoint y: 645, distance: 42.7
click at [521, 645] on div "Accessibility label" at bounding box center [521, 644] width 14 height 14
click at [466, 636] on div "Back" at bounding box center [581, 362] width 1035 height 620
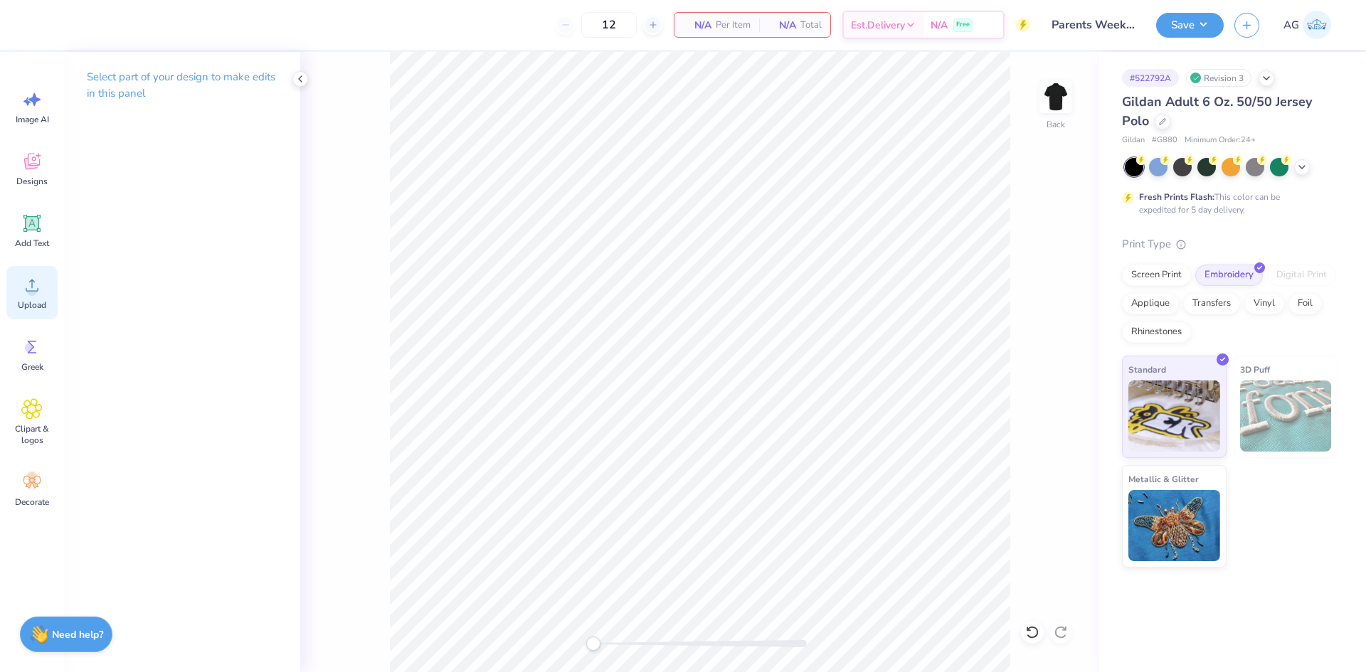
click at [31, 295] on circle at bounding box center [32, 291] width 10 height 10
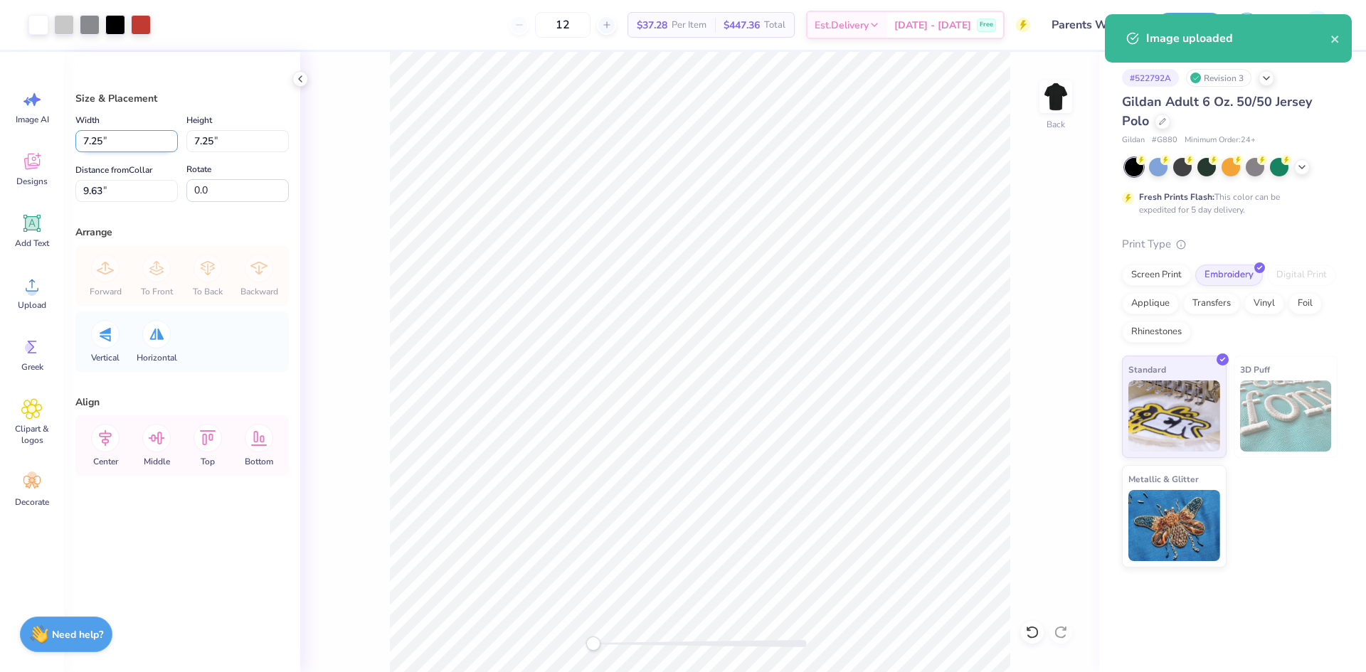
click at [116, 137] on input "7.25" at bounding box center [126, 141] width 102 height 22
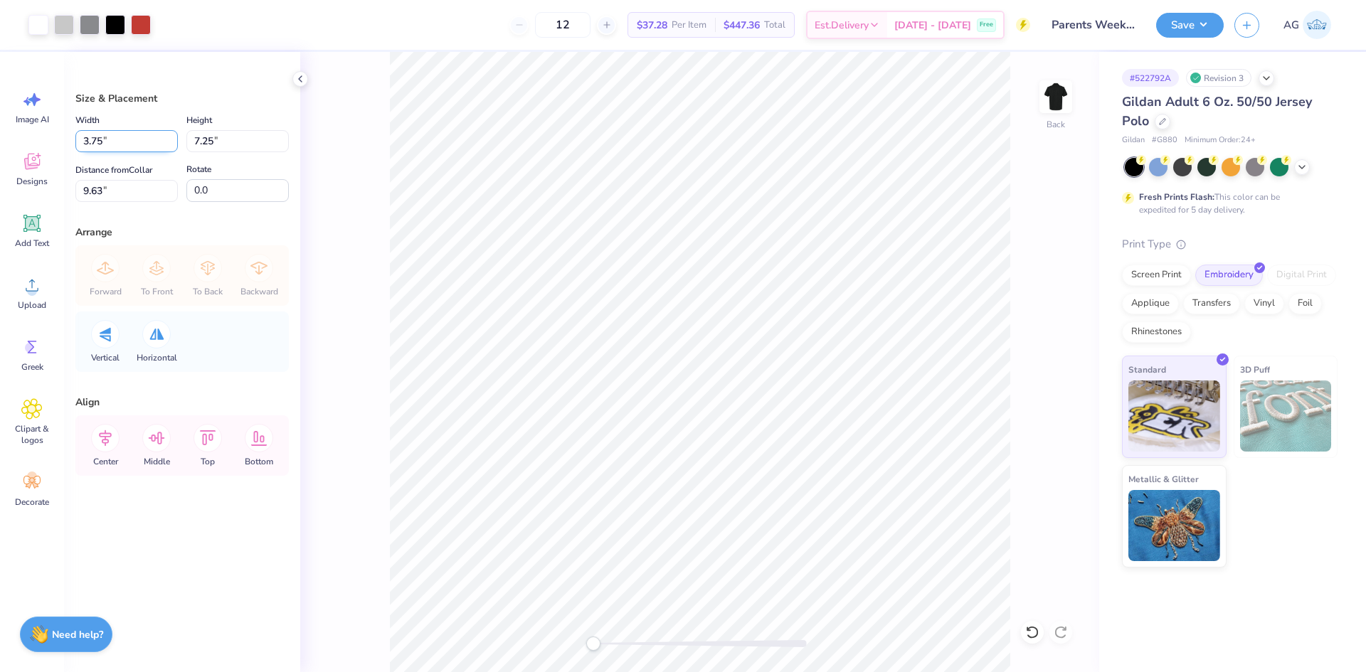
type input "3.75"
click at [114, 198] on input "11.37" at bounding box center [126, 191] width 102 height 22
type input "3"
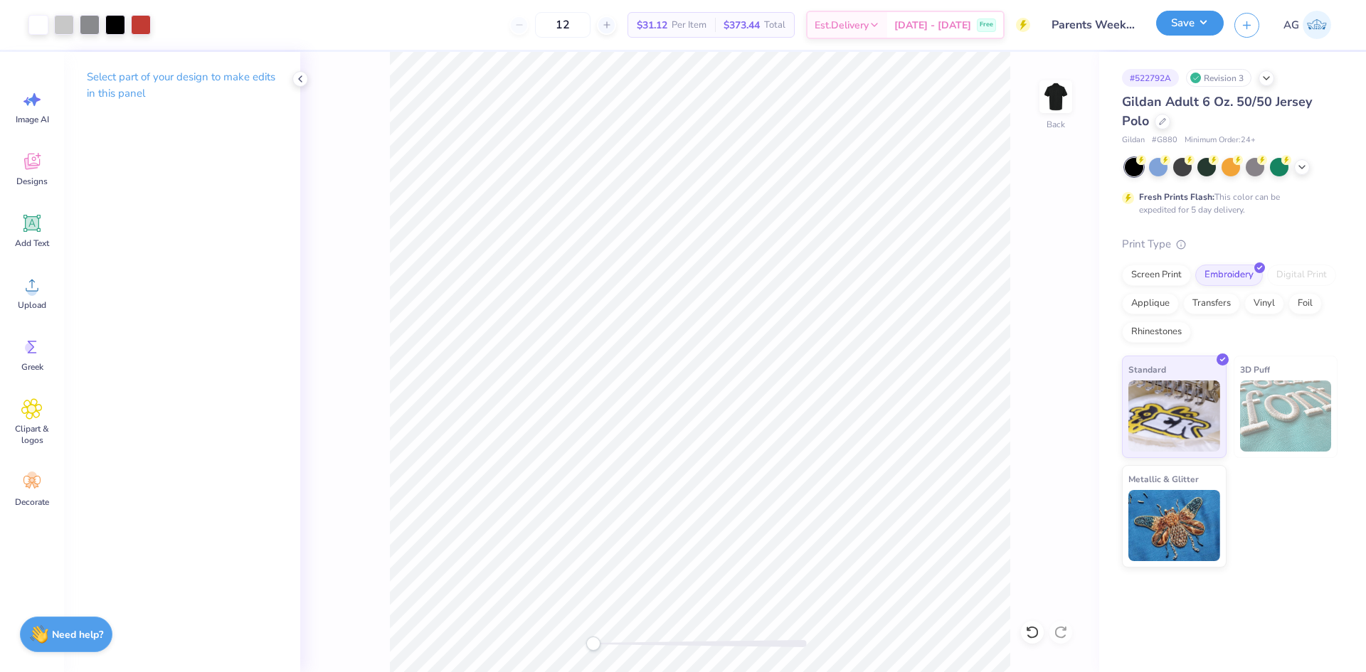
click at [1195, 26] on button "Save" at bounding box center [1190, 23] width 68 height 25
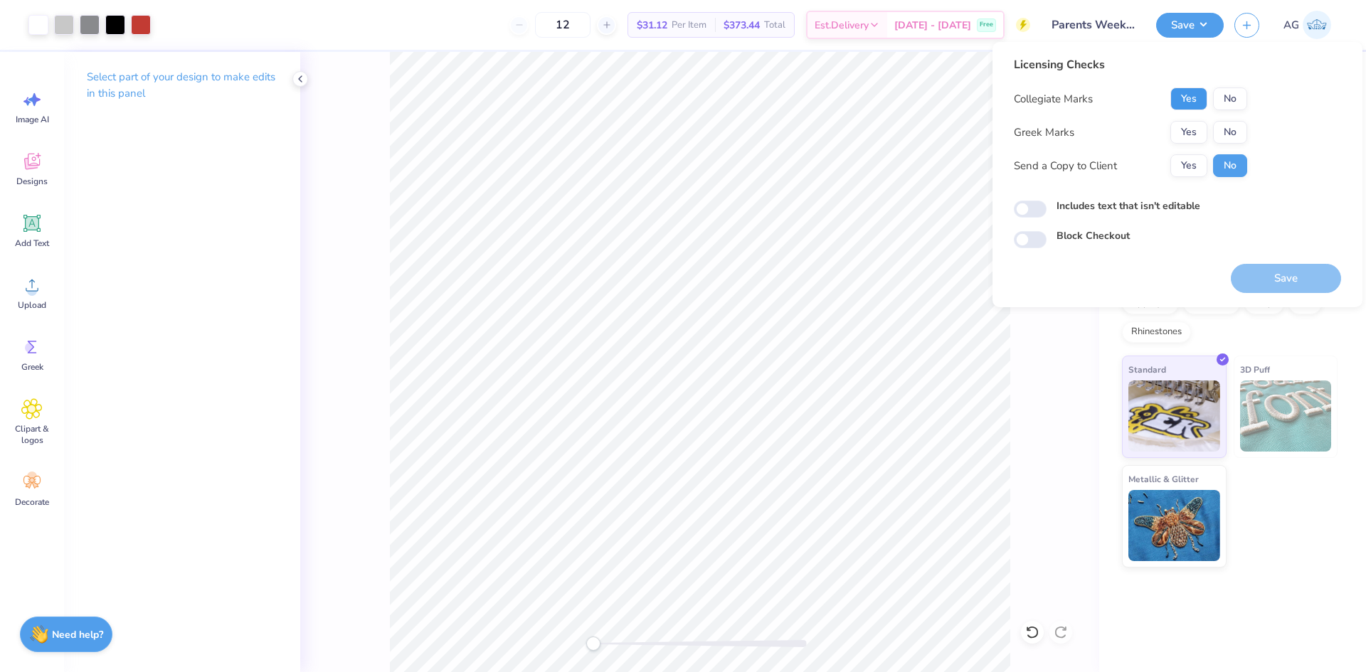
click at [1182, 91] on button "Yes" at bounding box center [1188, 99] width 37 height 23
click at [1183, 138] on button "Yes" at bounding box center [1188, 132] width 37 height 23
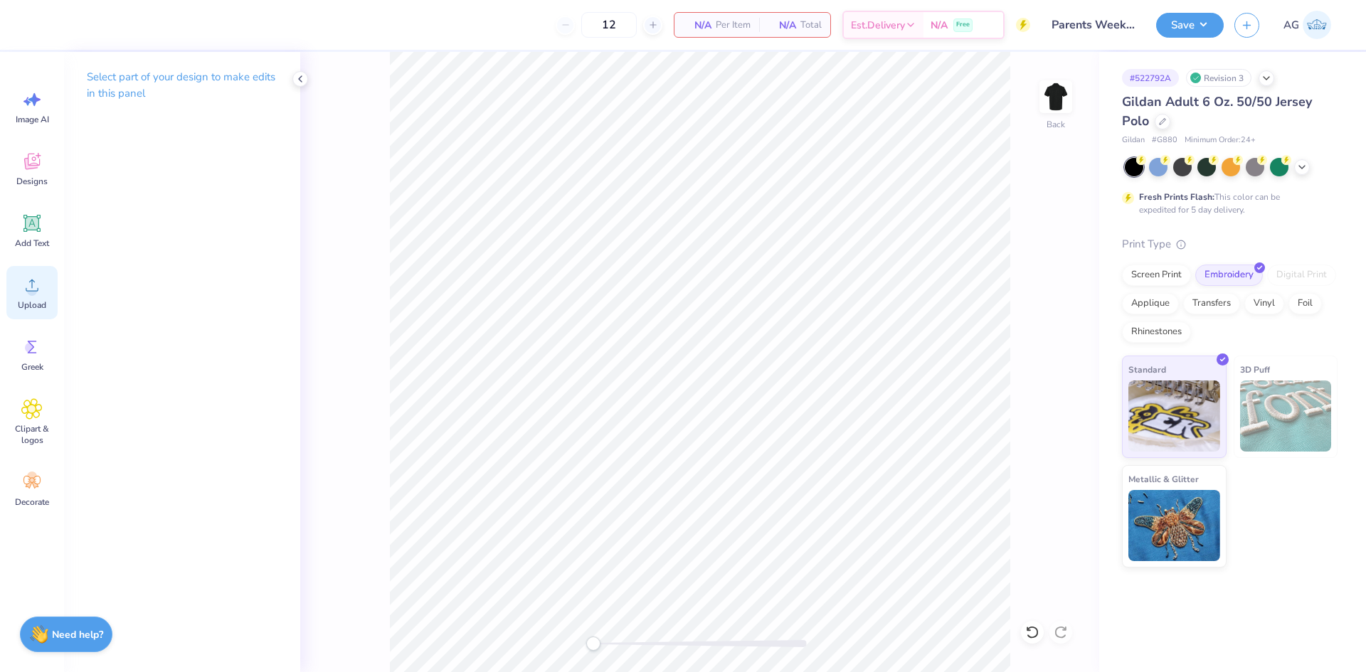
click at [27, 305] on span "Upload" at bounding box center [32, 305] width 28 height 11
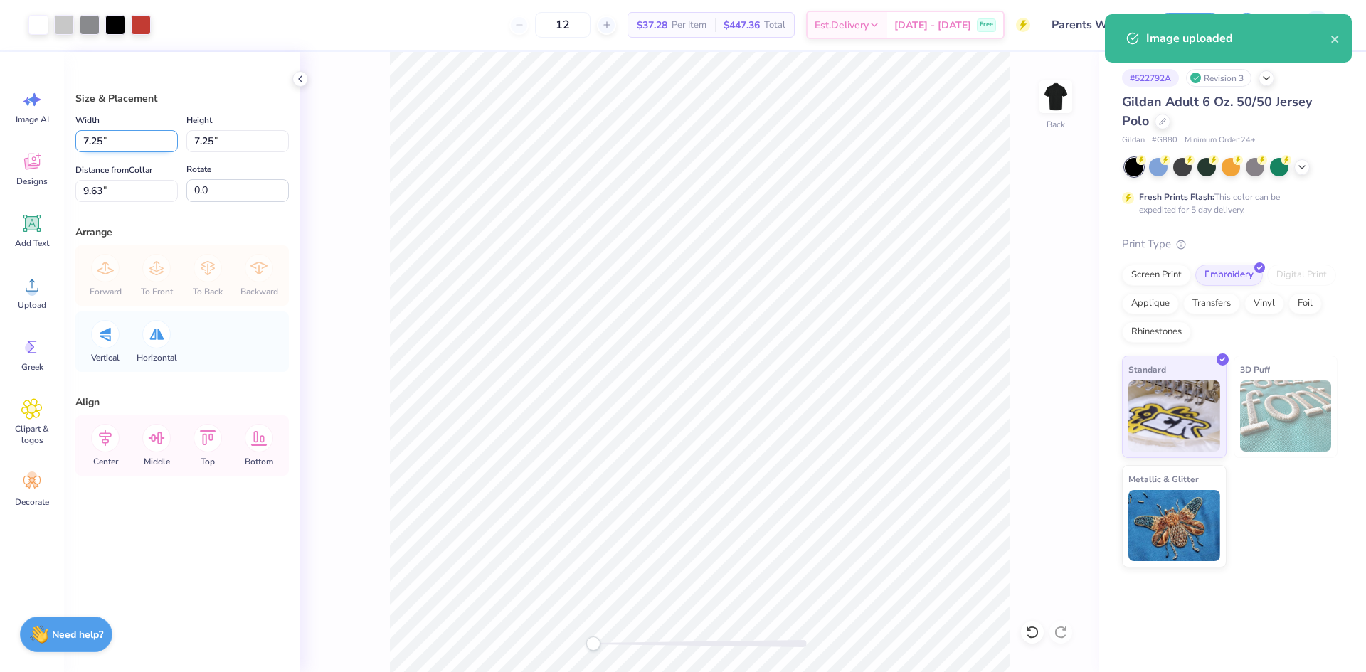
click at [146, 137] on input "7.25" at bounding box center [126, 141] width 102 height 22
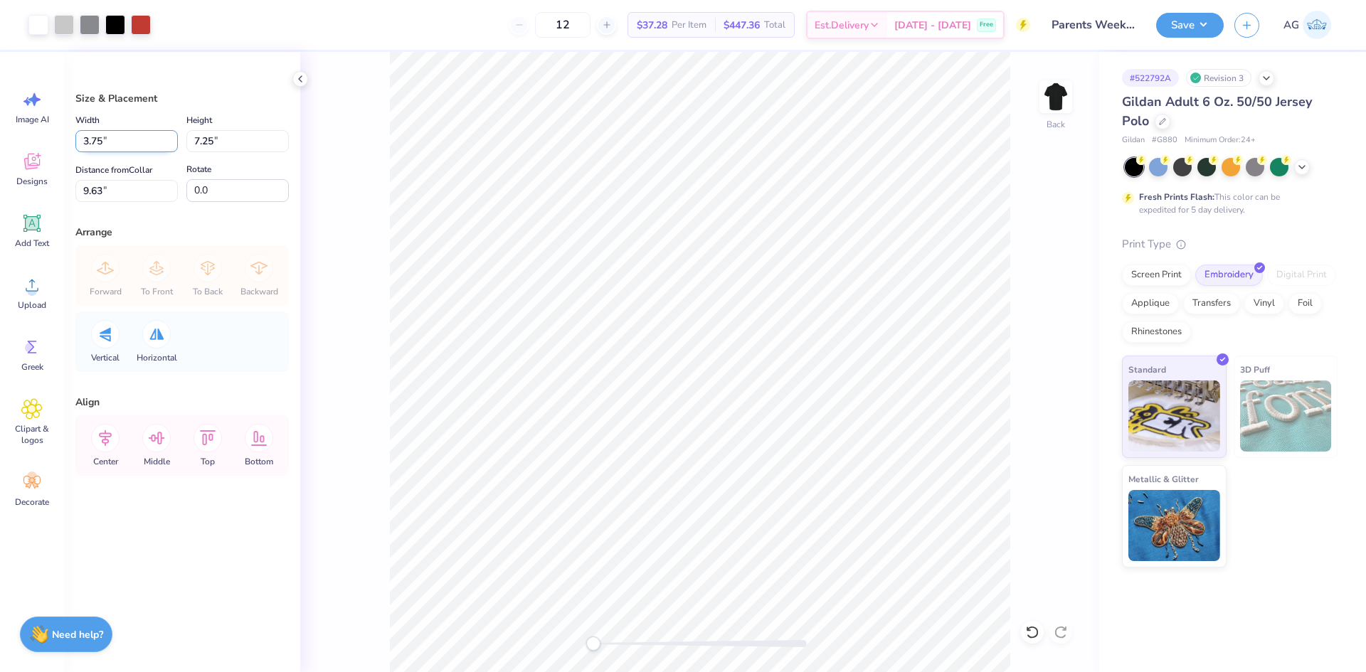
type input "3.75"
type input "11.37"
click at [131, 194] on input "11.37" at bounding box center [126, 191] width 102 height 22
type input "3"
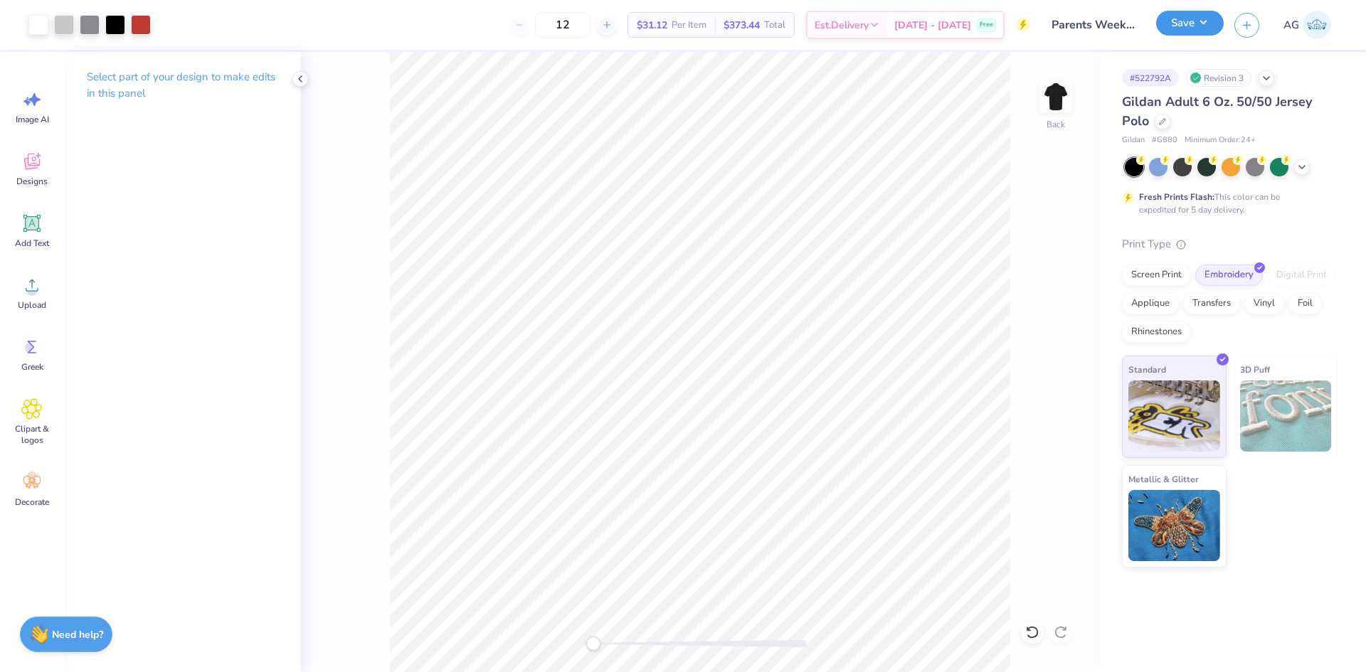
click at [1195, 17] on button "Save" at bounding box center [1190, 23] width 68 height 25
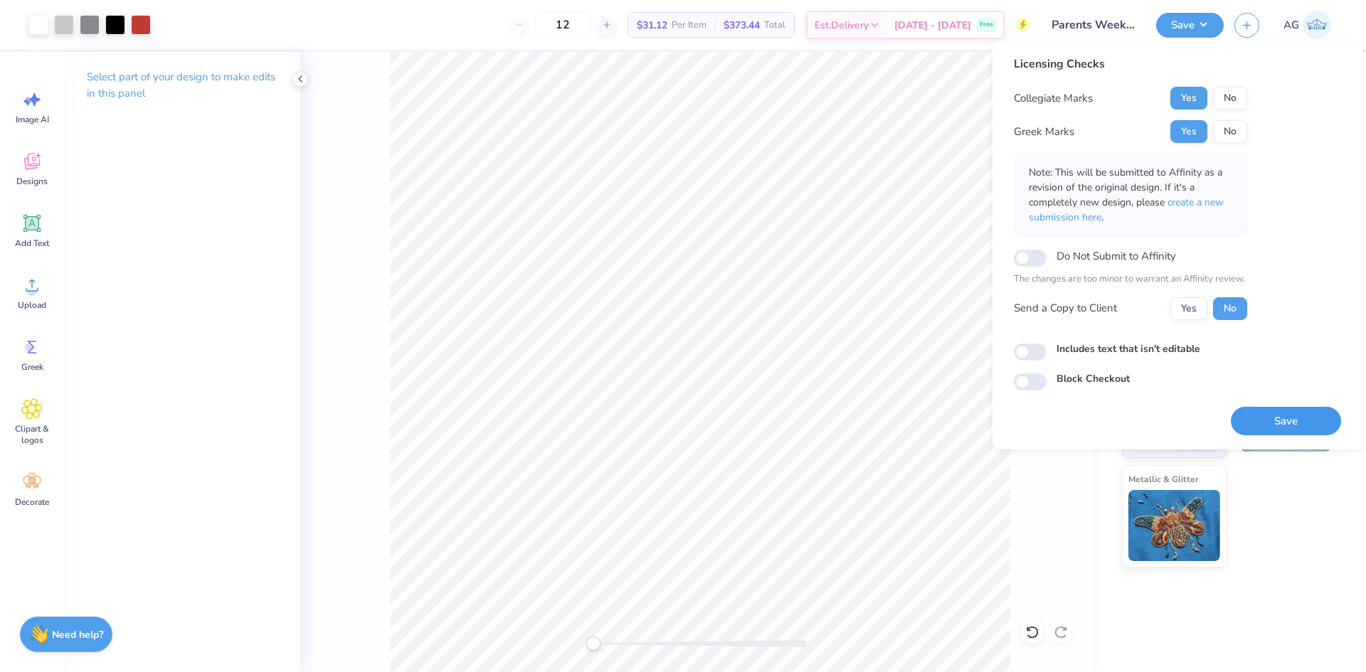
click at [1305, 421] on button "Save" at bounding box center [1286, 421] width 110 height 29
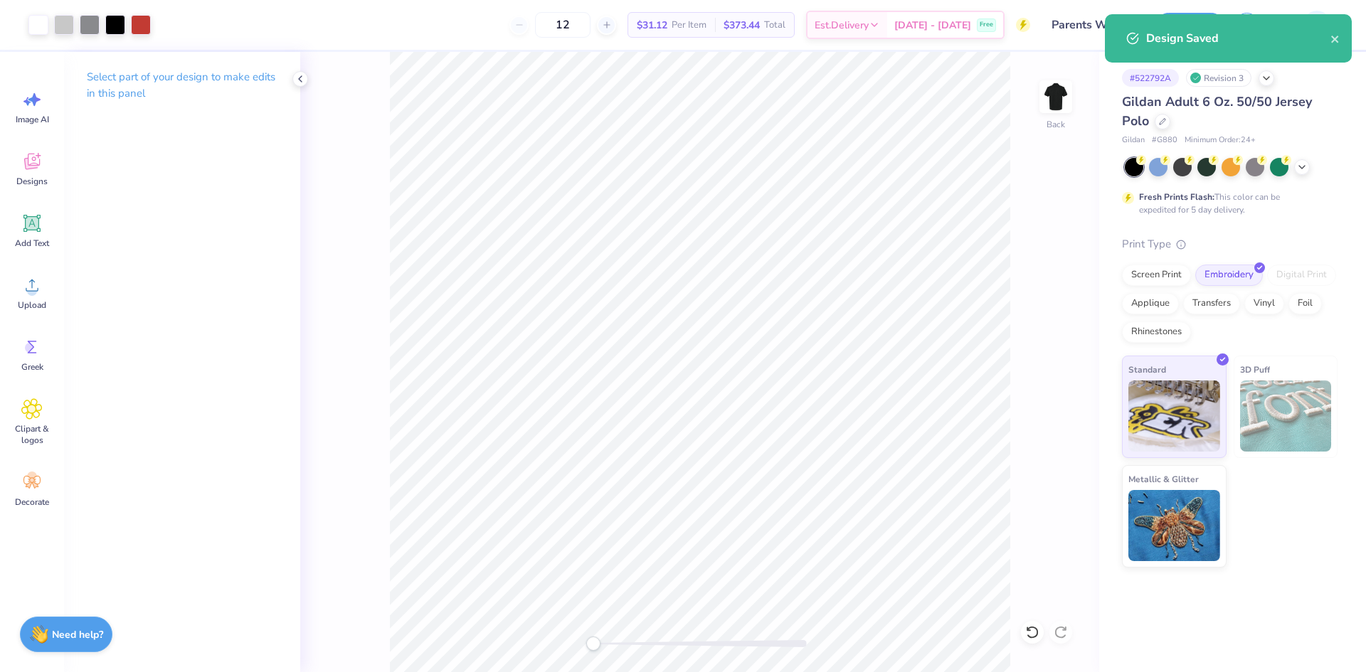
click at [1031, 230] on div "Back" at bounding box center [699, 362] width 799 height 620
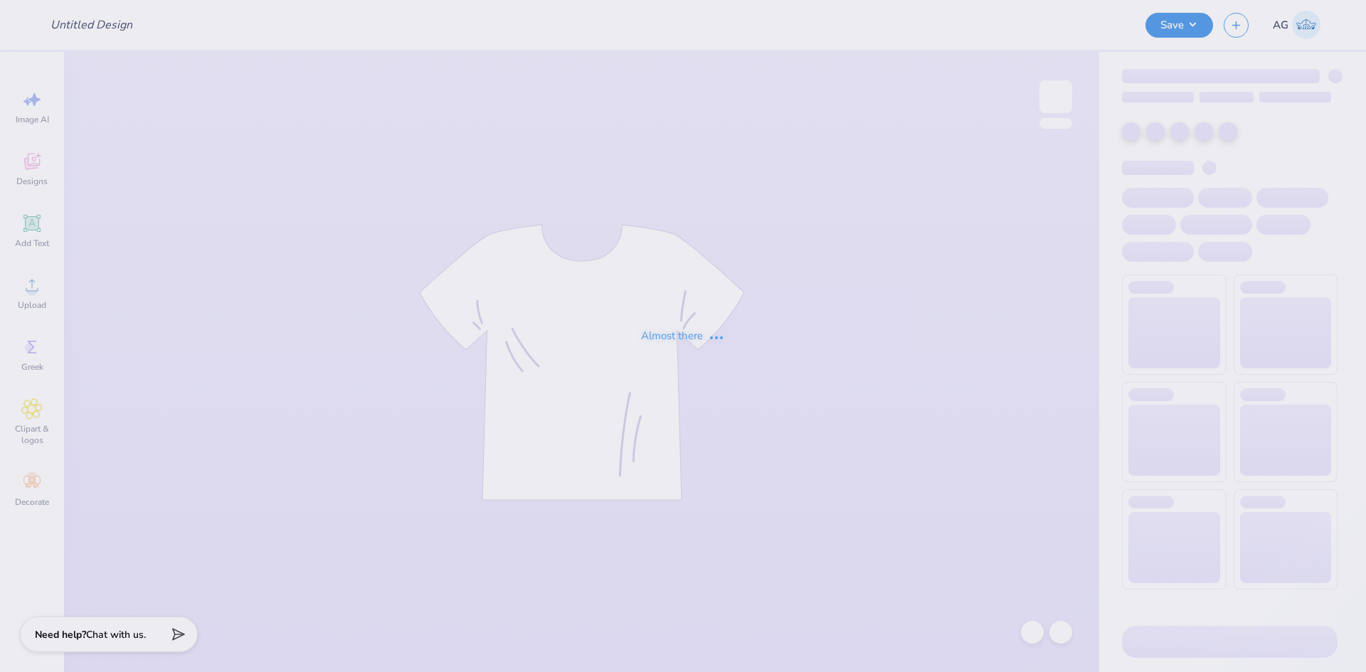
type input "TKE Hoco 7"
type input "100"
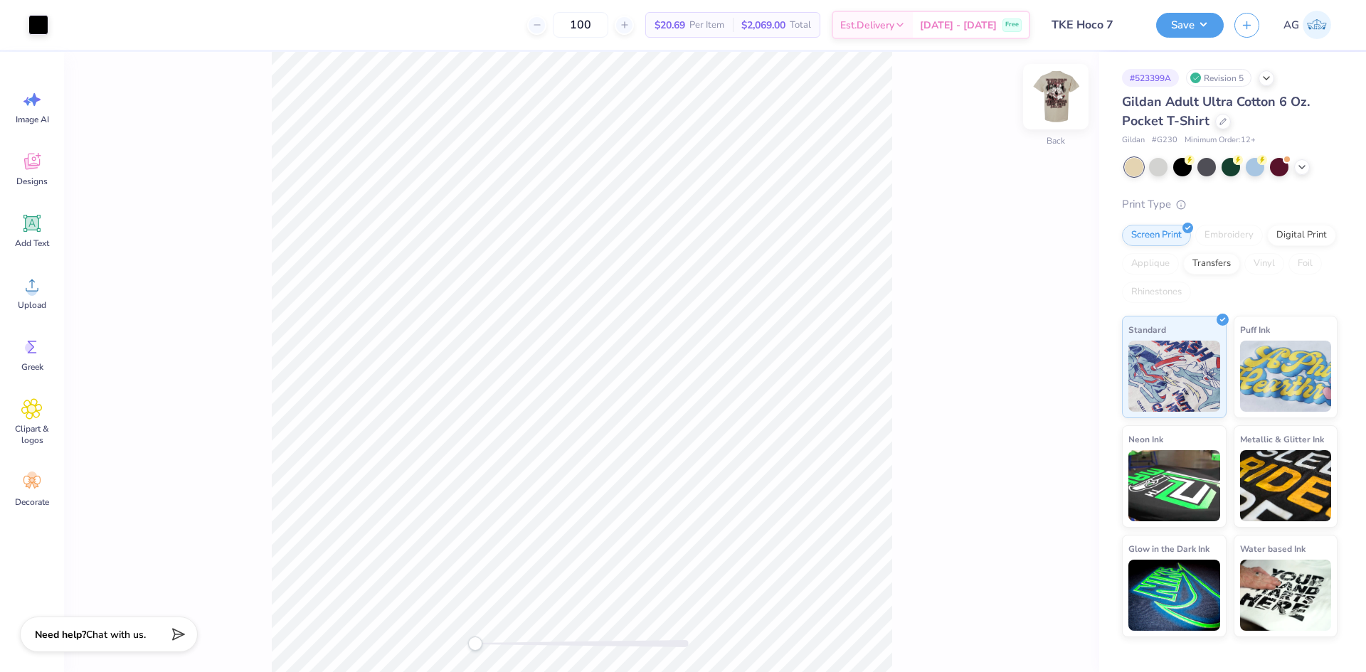
click at [1062, 81] on img at bounding box center [1055, 96] width 57 height 57
click at [477, 647] on div "Accessibility label" at bounding box center [475, 644] width 14 height 14
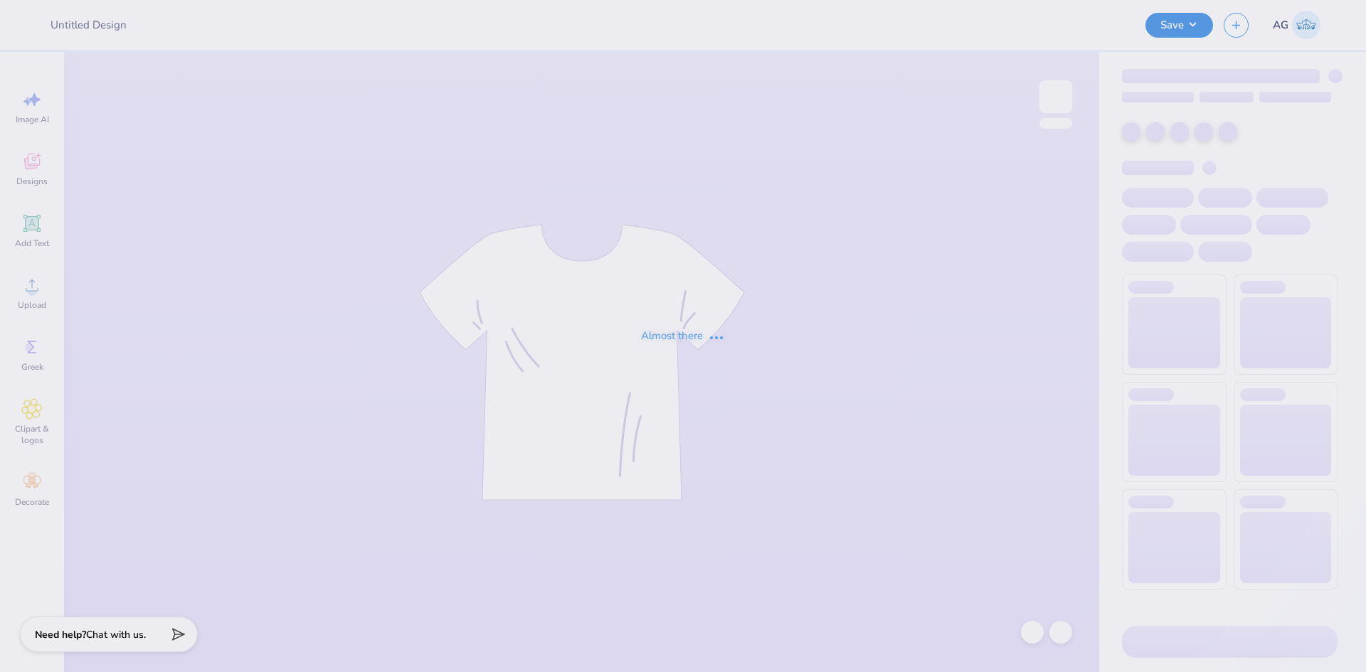
type input "TKE Hoco 7"
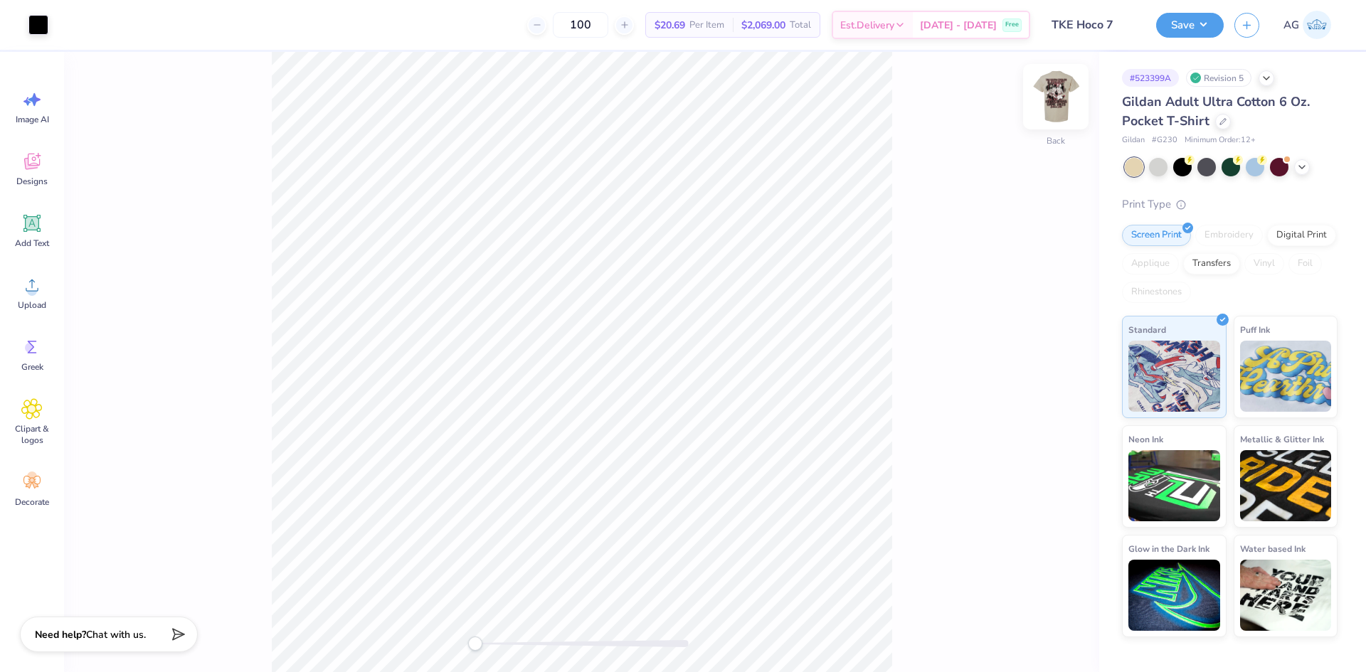
click at [1047, 95] on img at bounding box center [1055, 96] width 57 height 57
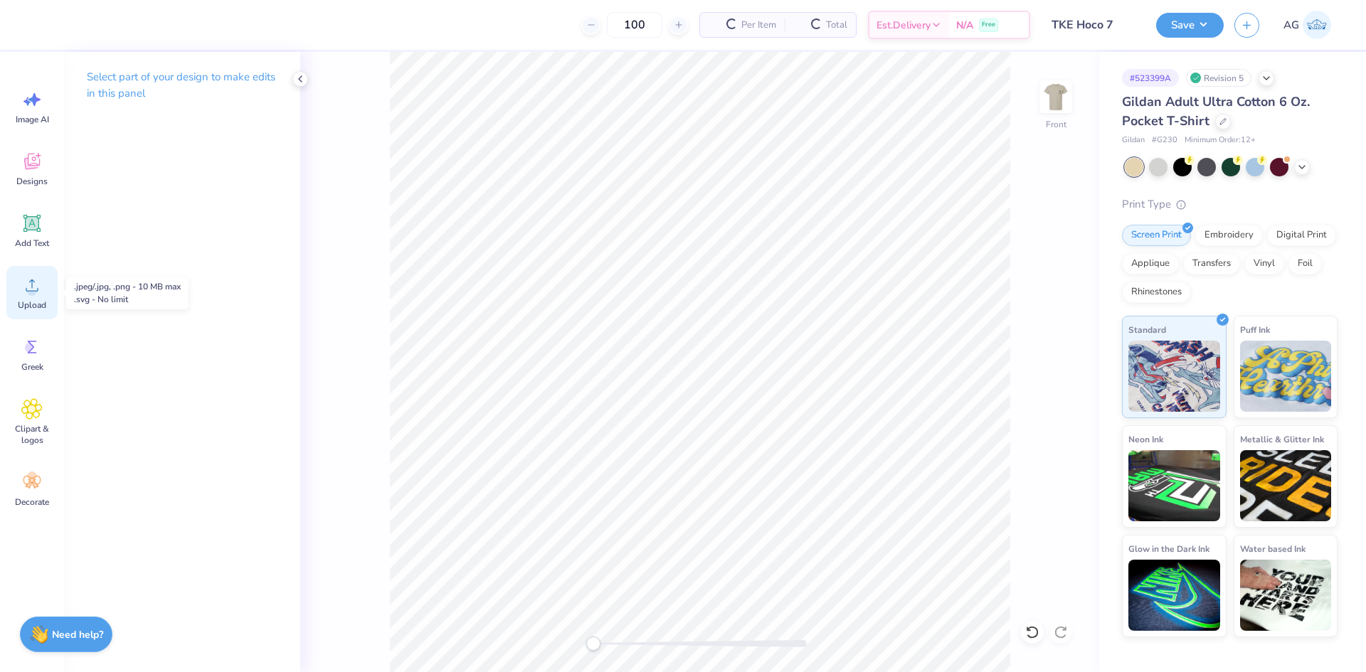
click at [25, 292] on icon at bounding box center [31, 285] width 21 height 21
click at [44, 287] on div "Upload" at bounding box center [31, 292] width 51 height 53
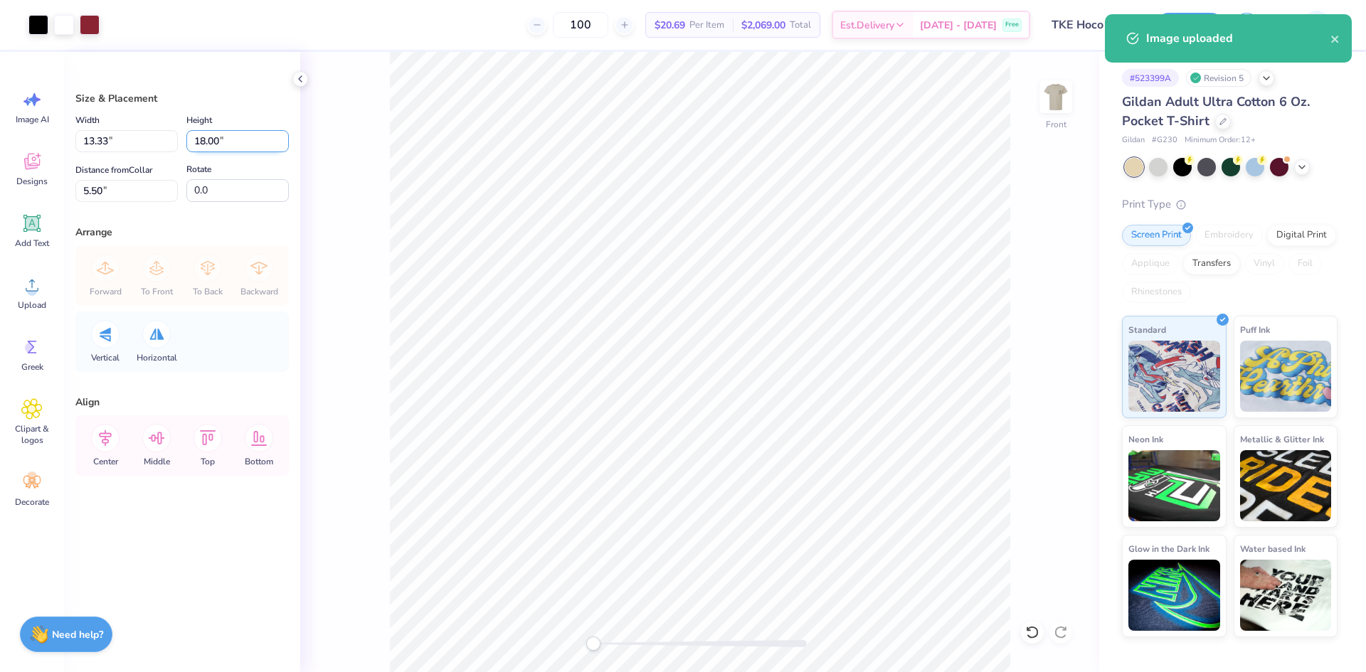
click at [215, 139] on input "18.00" at bounding box center [237, 141] width 102 height 22
type input "15"
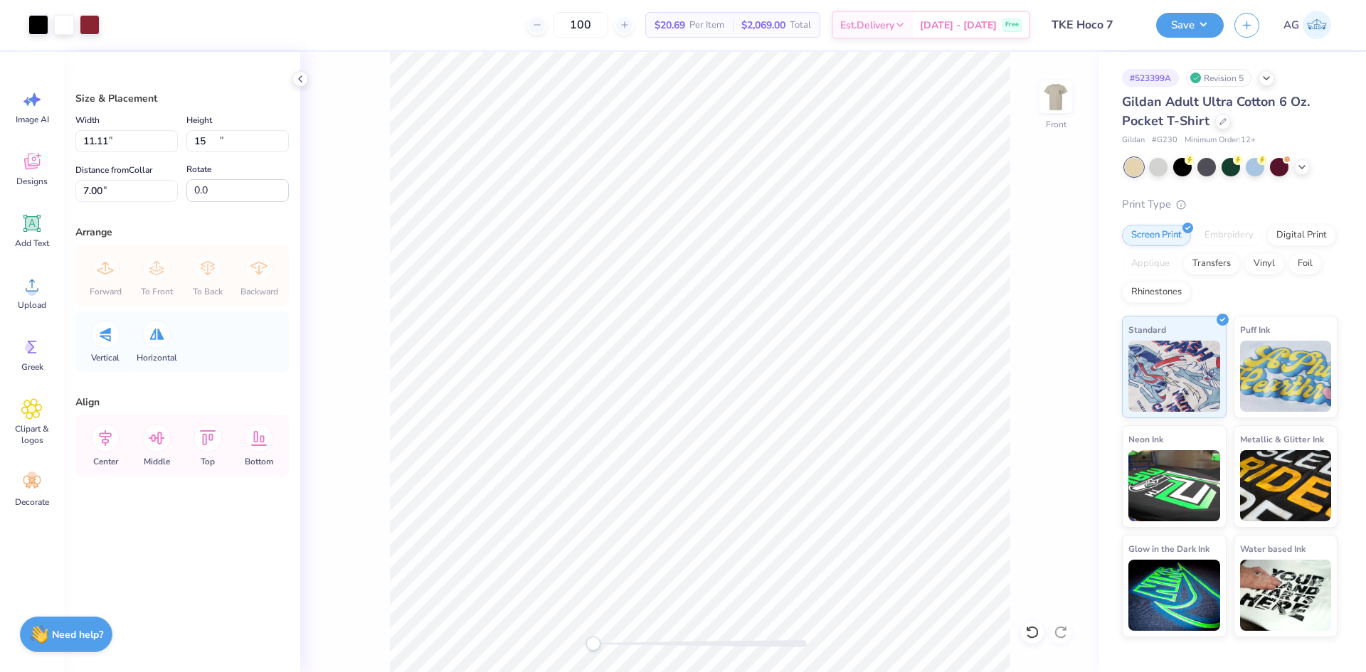
type input "11.11"
type input "15.00"
type input "7.00"
click at [129, 187] on input "7.00" at bounding box center [126, 191] width 102 height 22
type input "3"
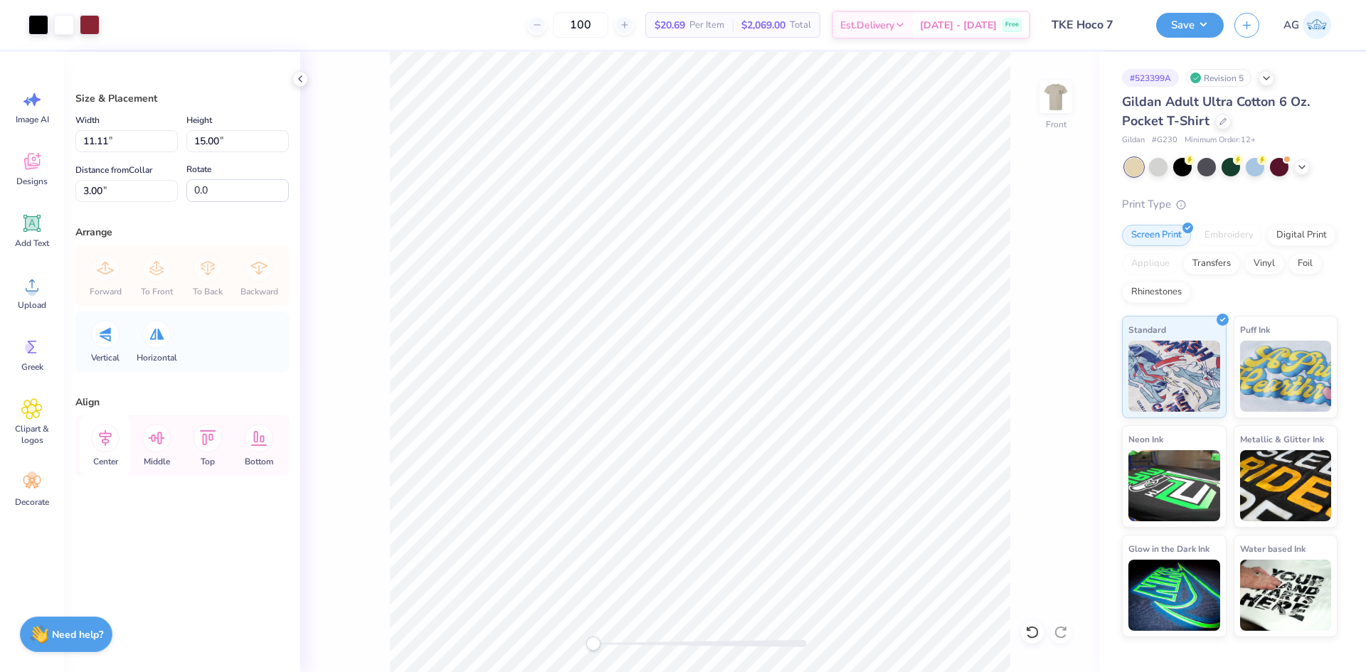
click at [110, 445] on icon at bounding box center [105, 438] width 28 height 28
click at [1201, 18] on button "Save" at bounding box center [1190, 23] width 68 height 25
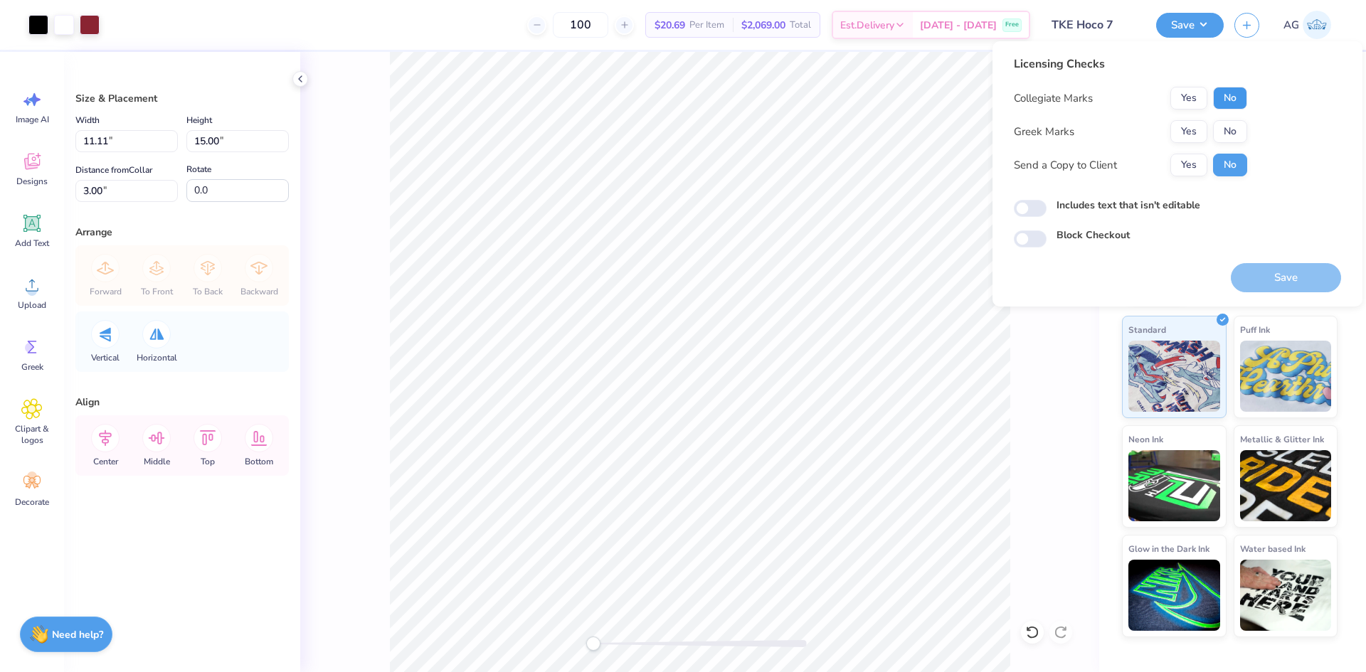
click at [1234, 97] on button "No" at bounding box center [1230, 98] width 34 height 23
click at [1202, 124] on button "Yes" at bounding box center [1188, 131] width 37 height 23
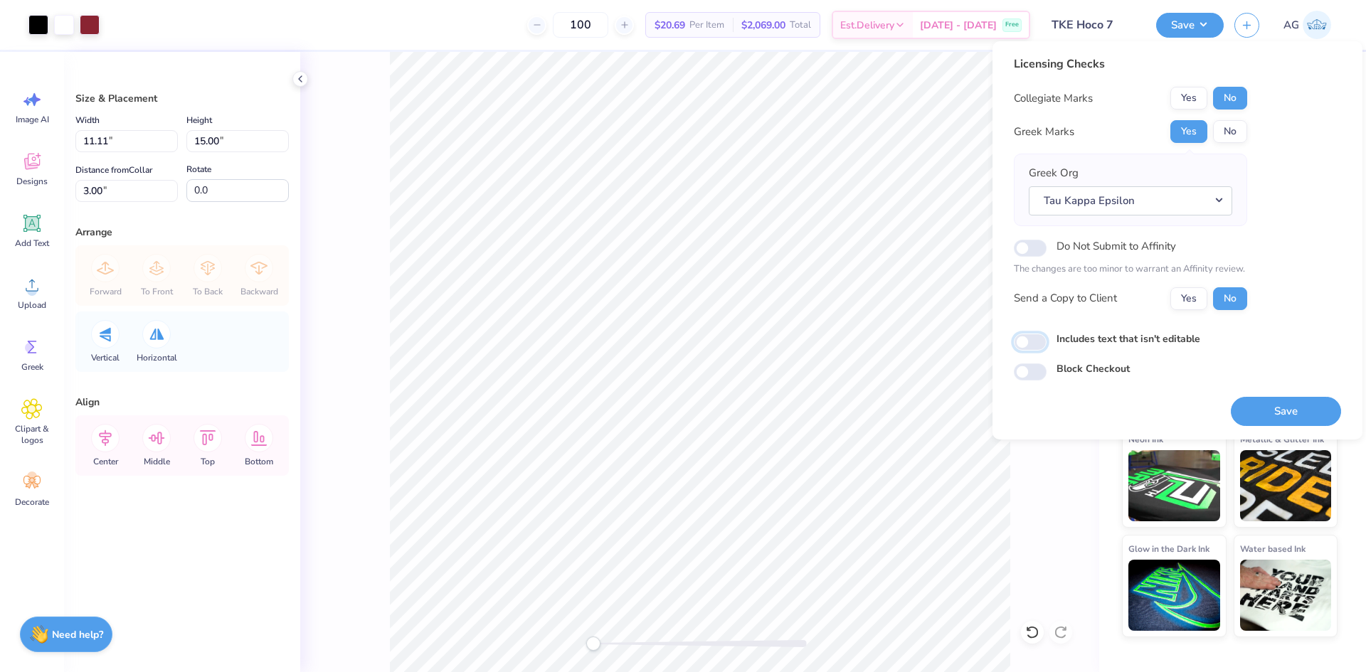
click at [1021, 341] on input "Includes text that isn't editable" at bounding box center [1030, 342] width 33 height 17
checkbox input "true"
click at [1301, 403] on button "Save" at bounding box center [1286, 411] width 110 height 29
